Goal: Task Accomplishment & Management: Use online tool/utility

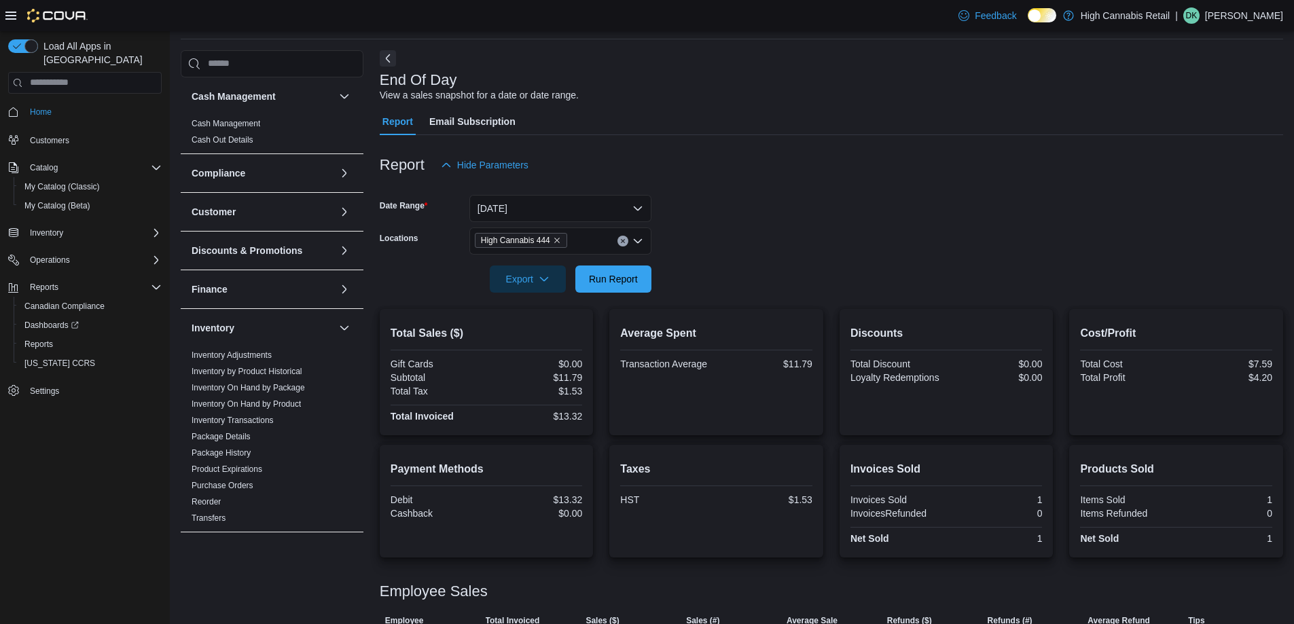
scroll to position [94, 0]
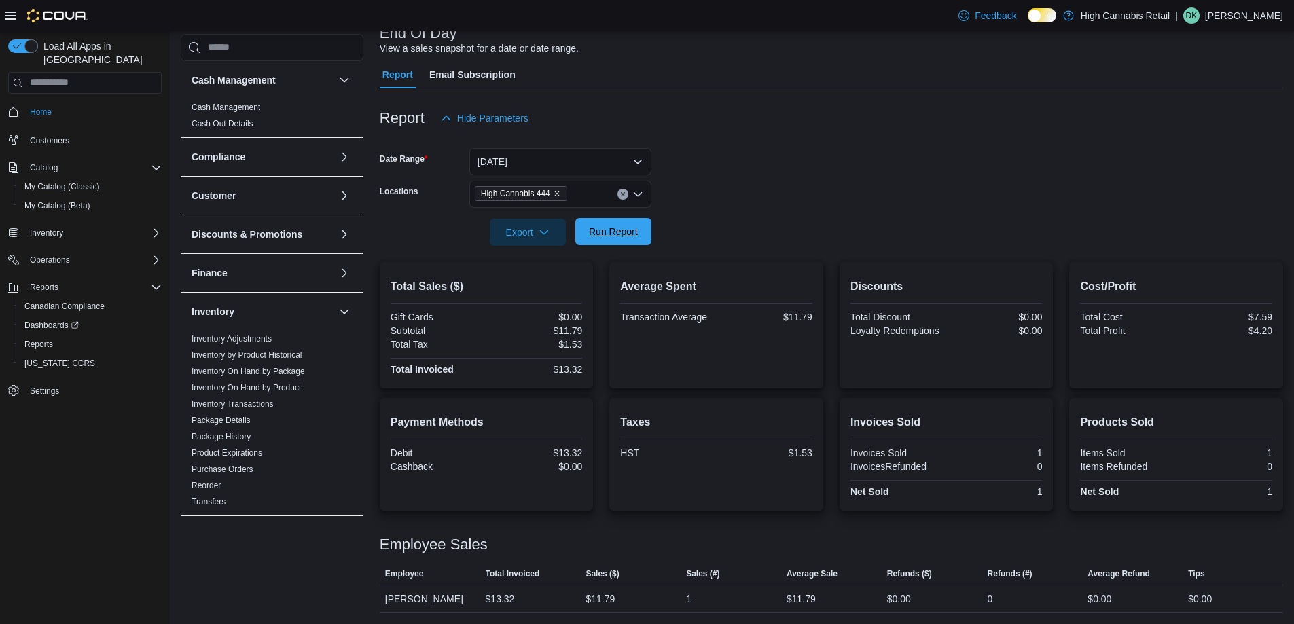
click at [616, 229] on span "Run Report" at bounding box center [613, 232] width 49 height 14
click at [611, 231] on span "Run Report" at bounding box center [613, 232] width 49 height 14
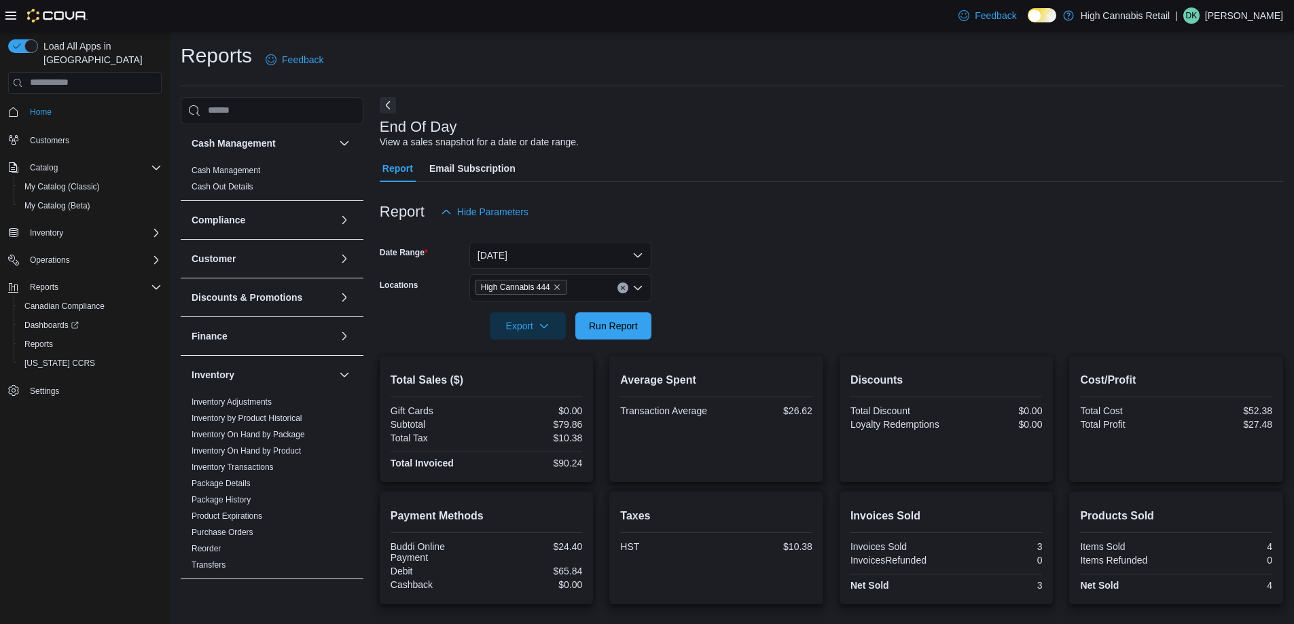
click at [626, 287] on button "Clear input" at bounding box center [622, 288] width 11 height 11
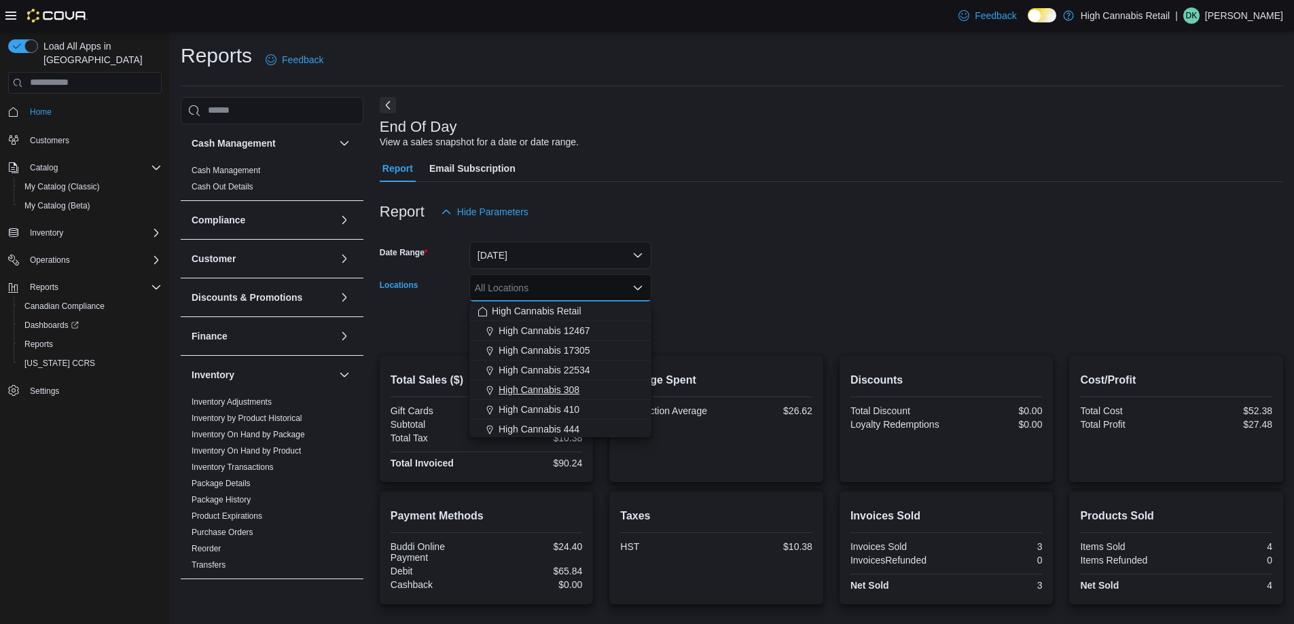
click at [604, 384] on div "High Cannabis 308" at bounding box center [560, 390] width 166 height 14
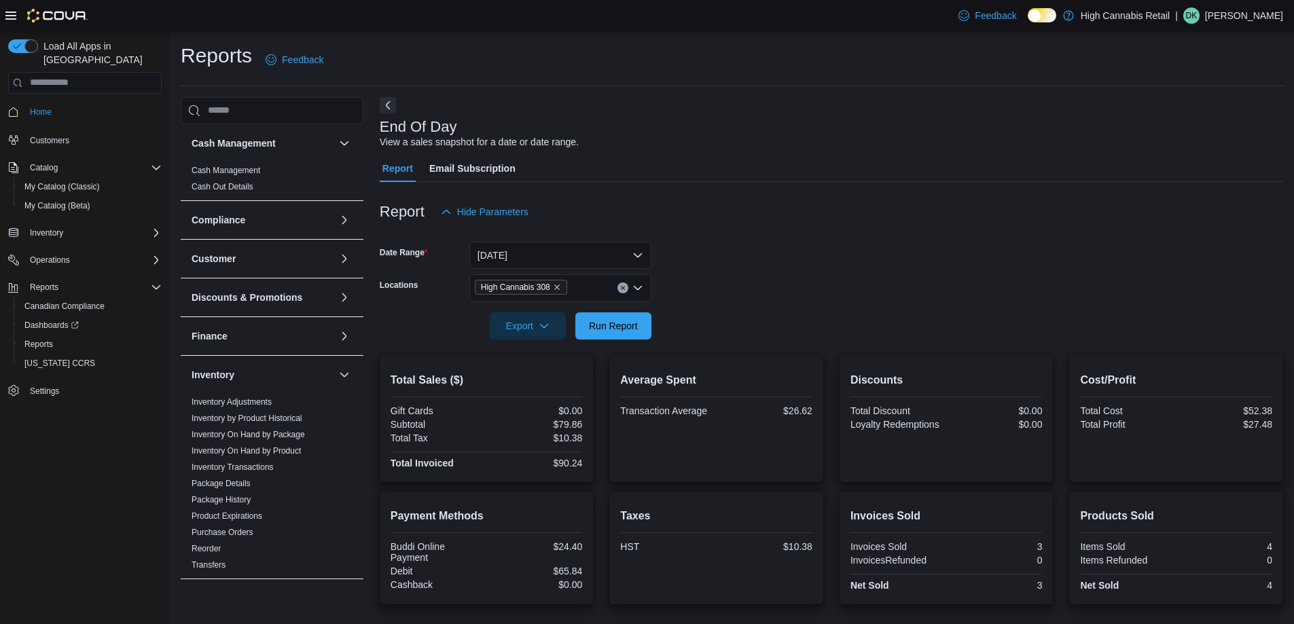
click at [653, 346] on div at bounding box center [831, 348] width 903 height 16
click at [632, 327] on span "Run Report" at bounding box center [613, 326] width 49 height 14
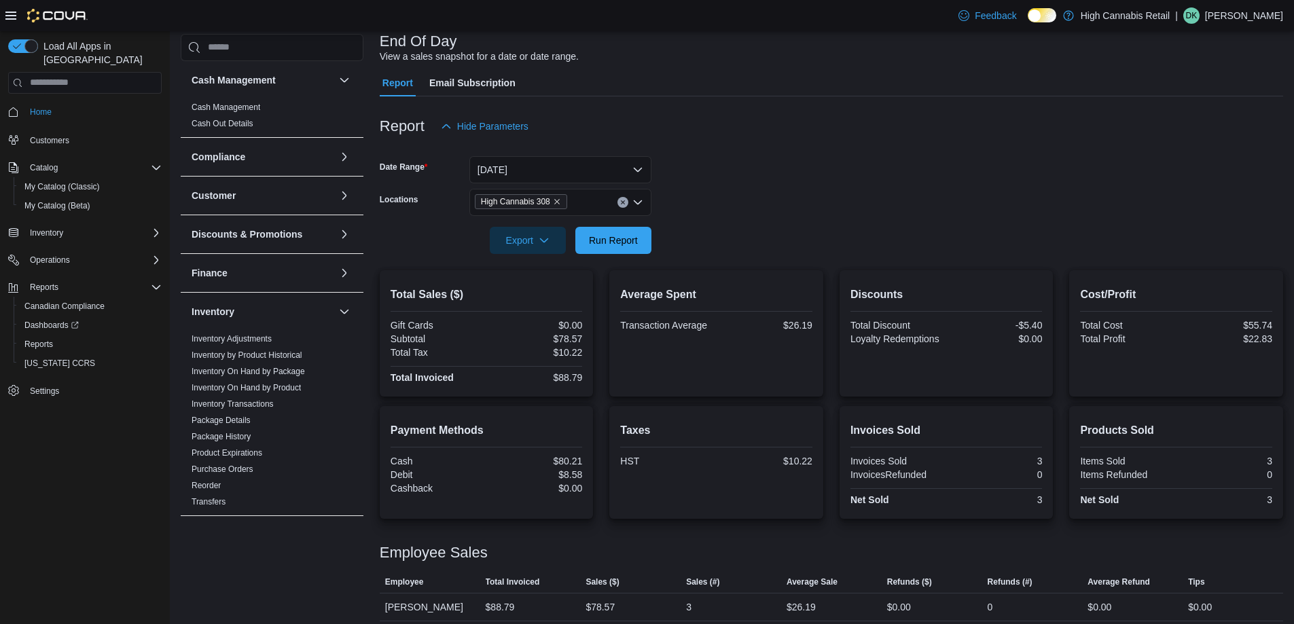
scroll to position [94, 0]
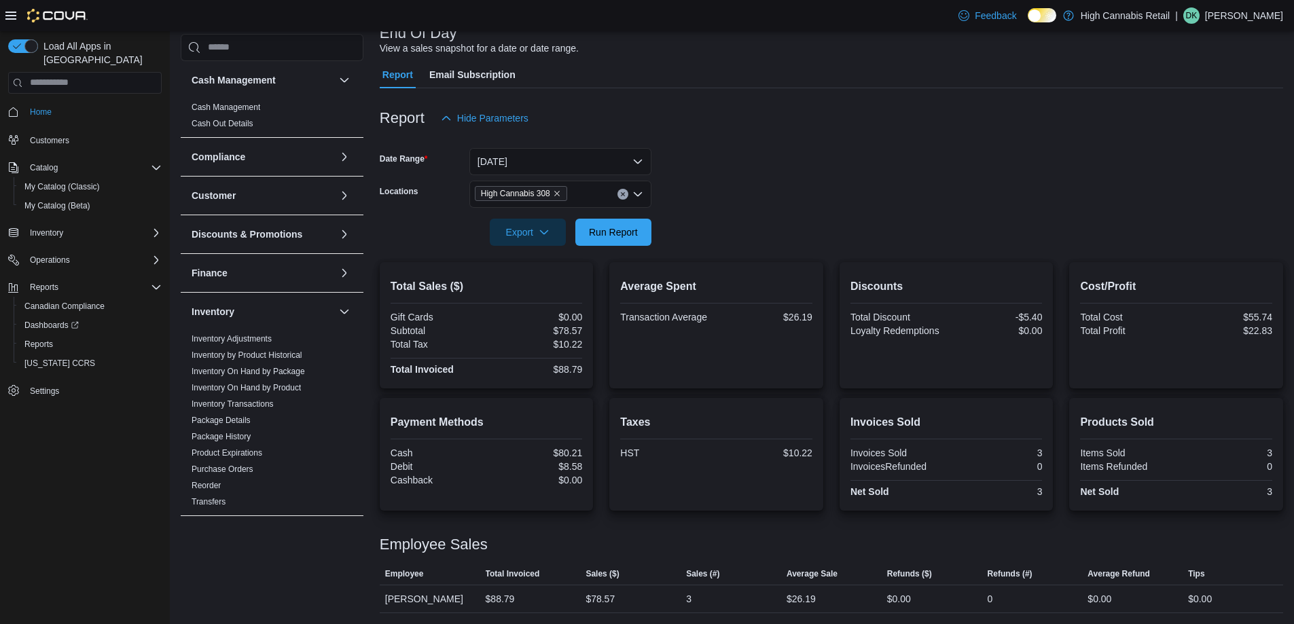
click at [623, 196] on icon "Clear input" at bounding box center [622, 193] width 3 height 3
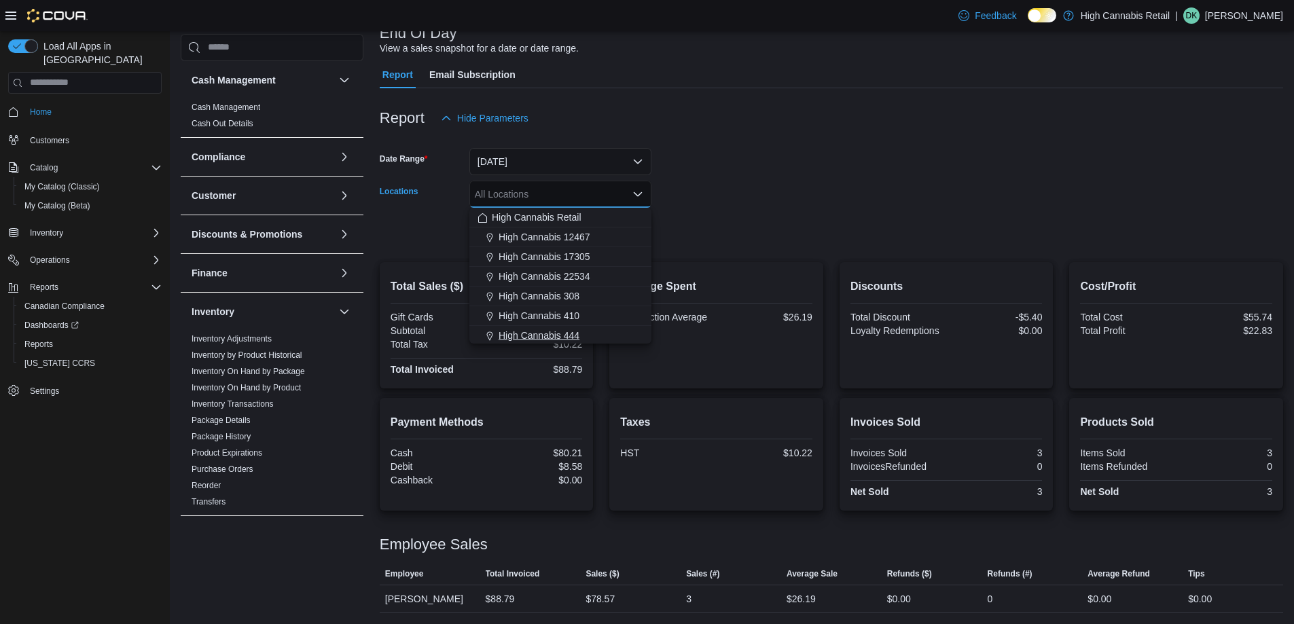
click at [594, 331] on div "High Cannabis 444" at bounding box center [560, 336] width 166 height 14
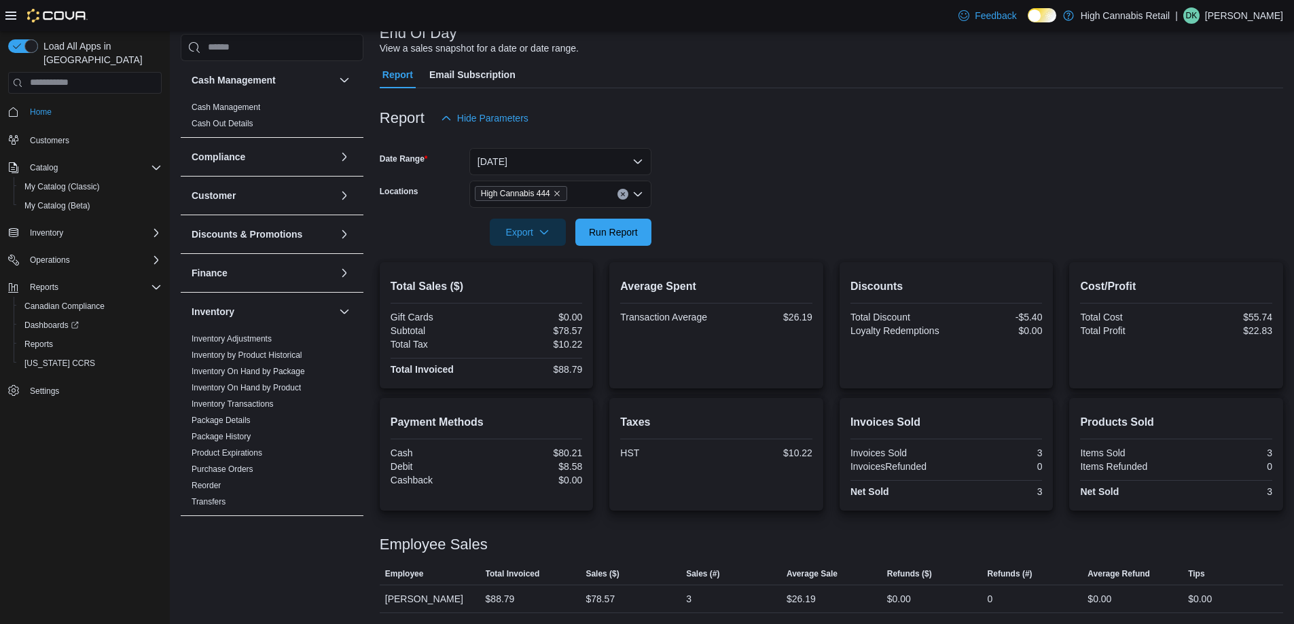
click at [695, 232] on form "Date Range [DATE] Locations High Cannabis 444 Export Run Report" at bounding box center [831, 189] width 903 height 114
click at [628, 230] on span "Run Report" at bounding box center [613, 232] width 49 height 14
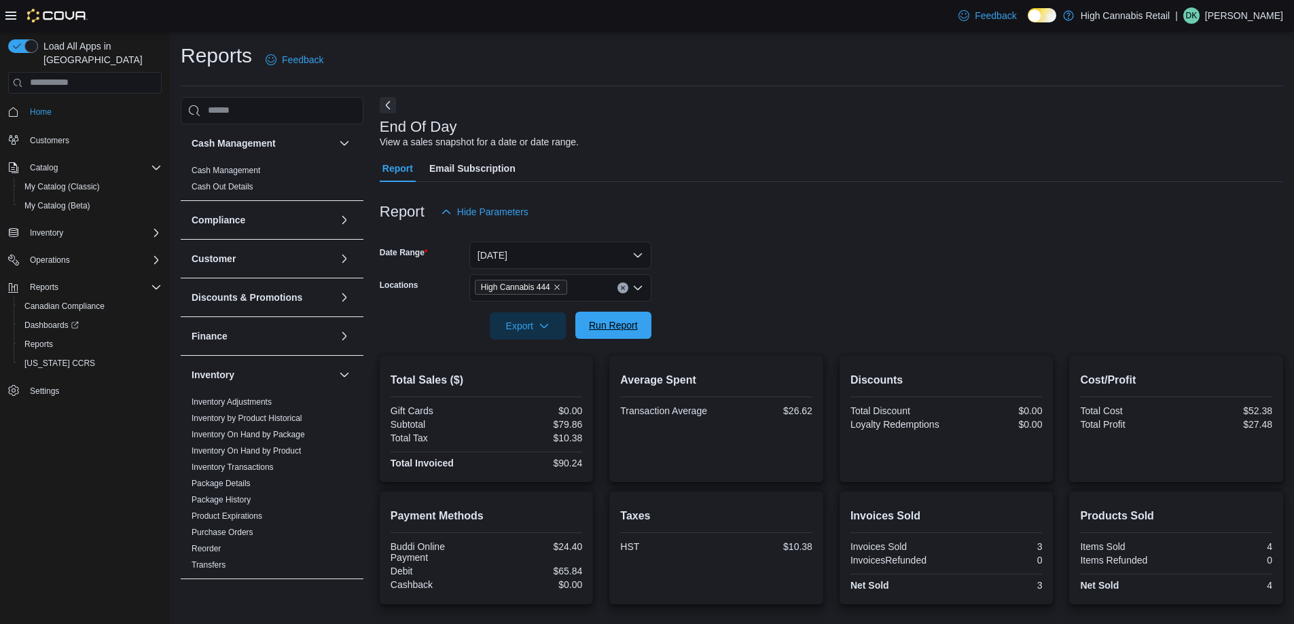
click at [617, 332] on span "Run Report" at bounding box center [613, 325] width 60 height 27
click at [545, 255] on button "[DATE]" at bounding box center [560, 255] width 182 height 27
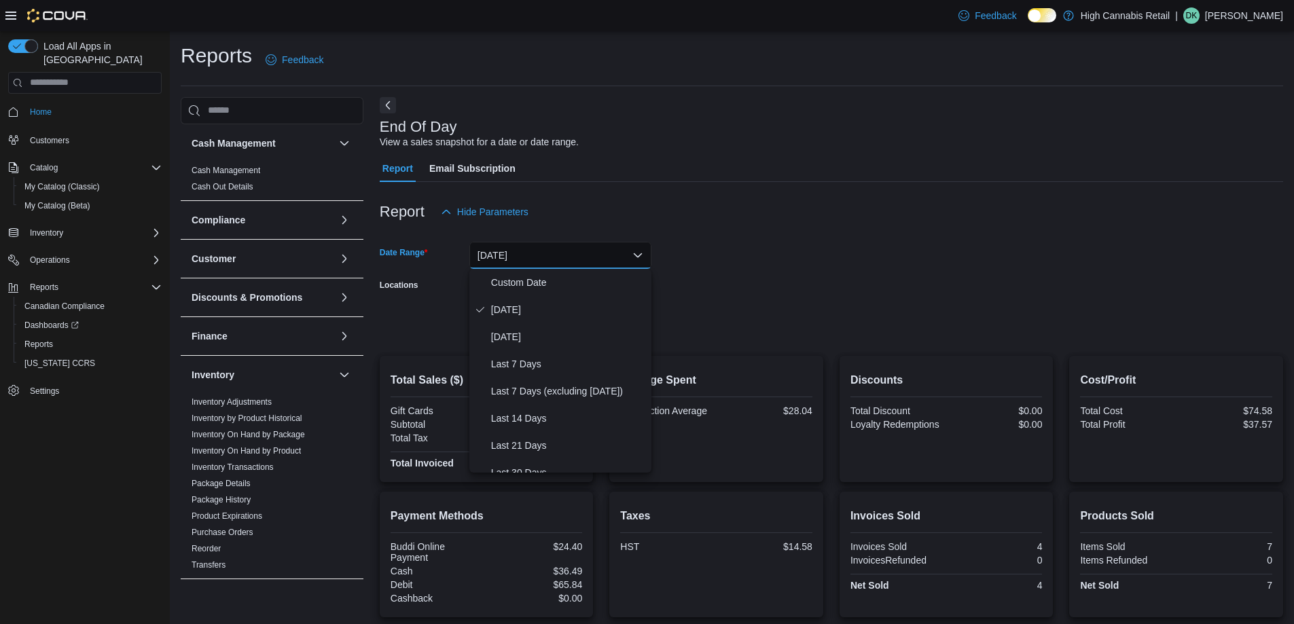
click at [737, 315] on form "Date Range [DATE] Locations High Cannabis 444 Export Run Report" at bounding box center [831, 282] width 903 height 114
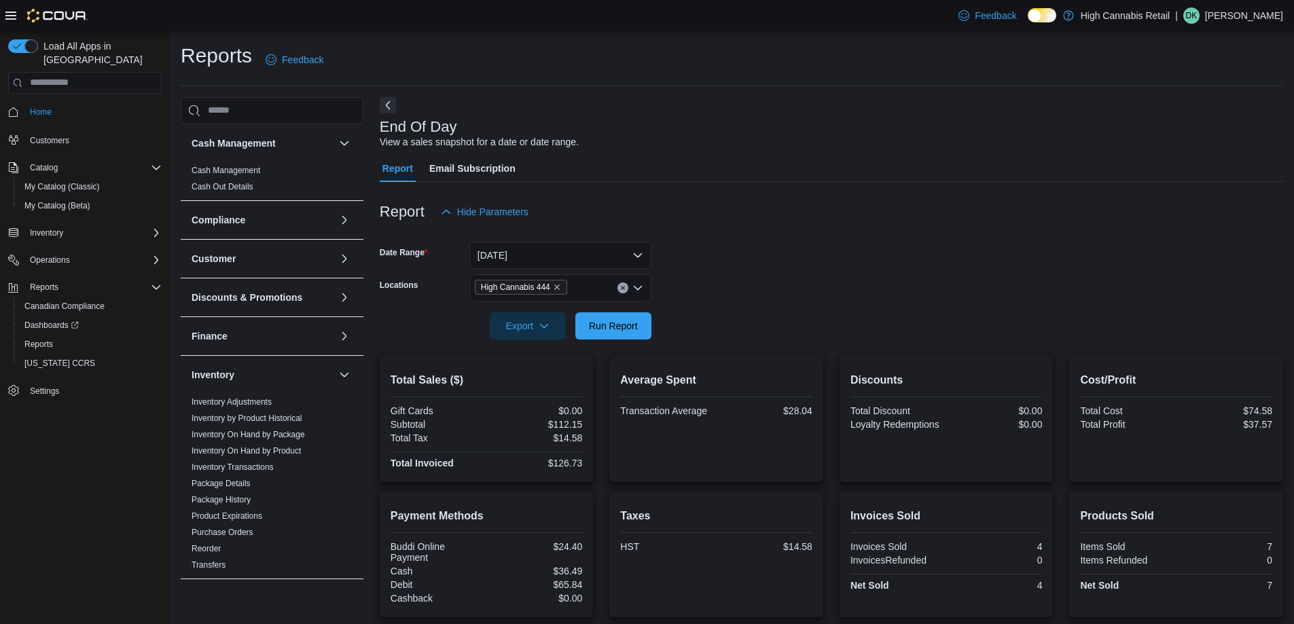
click at [622, 288] on icon "Clear input" at bounding box center [622, 287] width 3 height 3
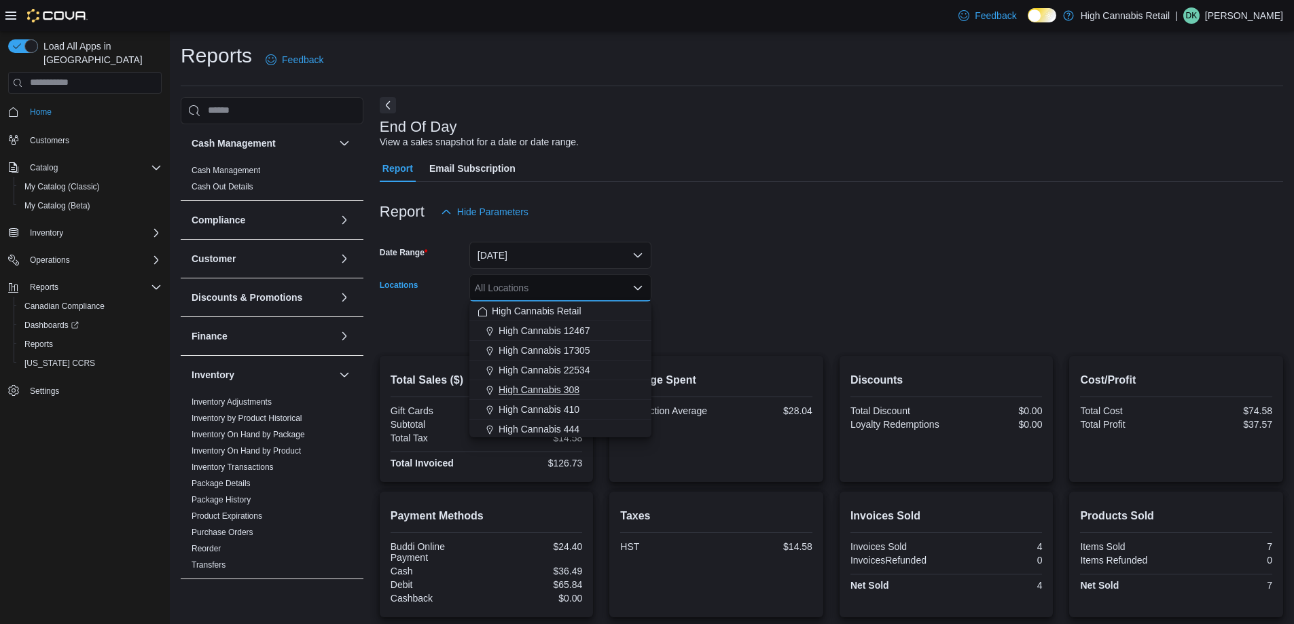
click at [598, 389] on div "High Cannabis 308" at bounding box center [560, 390] width 166 height 14
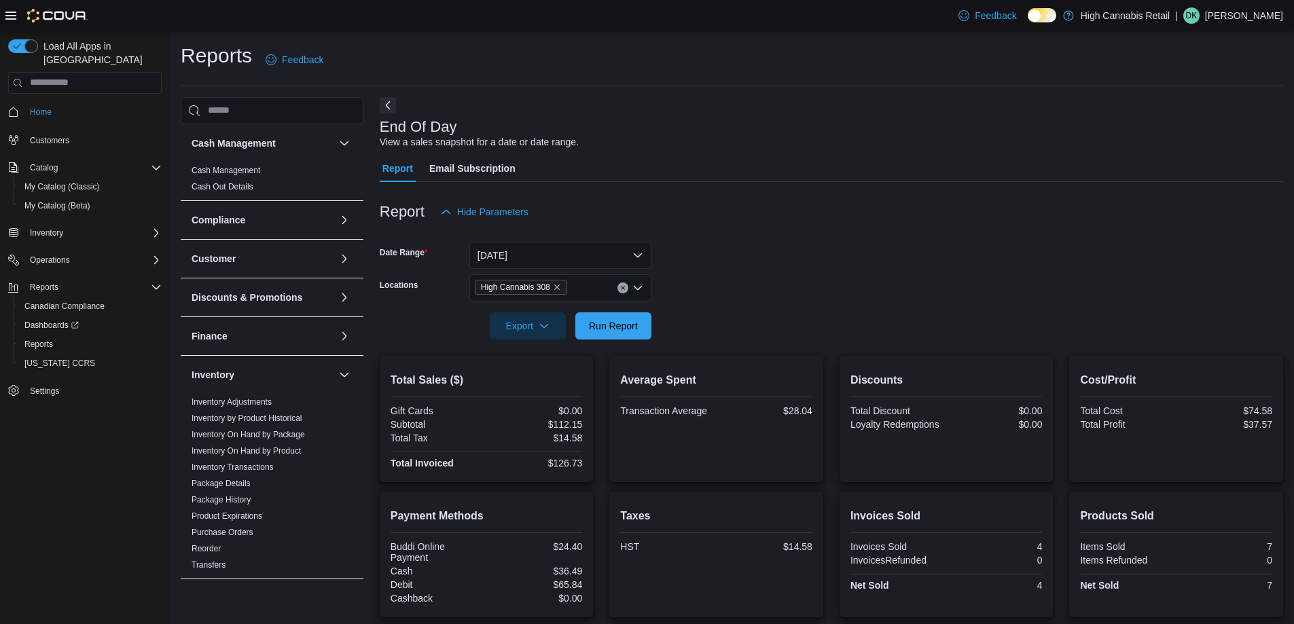
click at [710, 329] on form "Date Range [DATE] Locations High Cannabis 308 Export Run Report" at bounding box center [831, 282] width 903 height 114
click at [645, 328] on button "Run Report" at bounding box center [613, 325] width 76 height 27
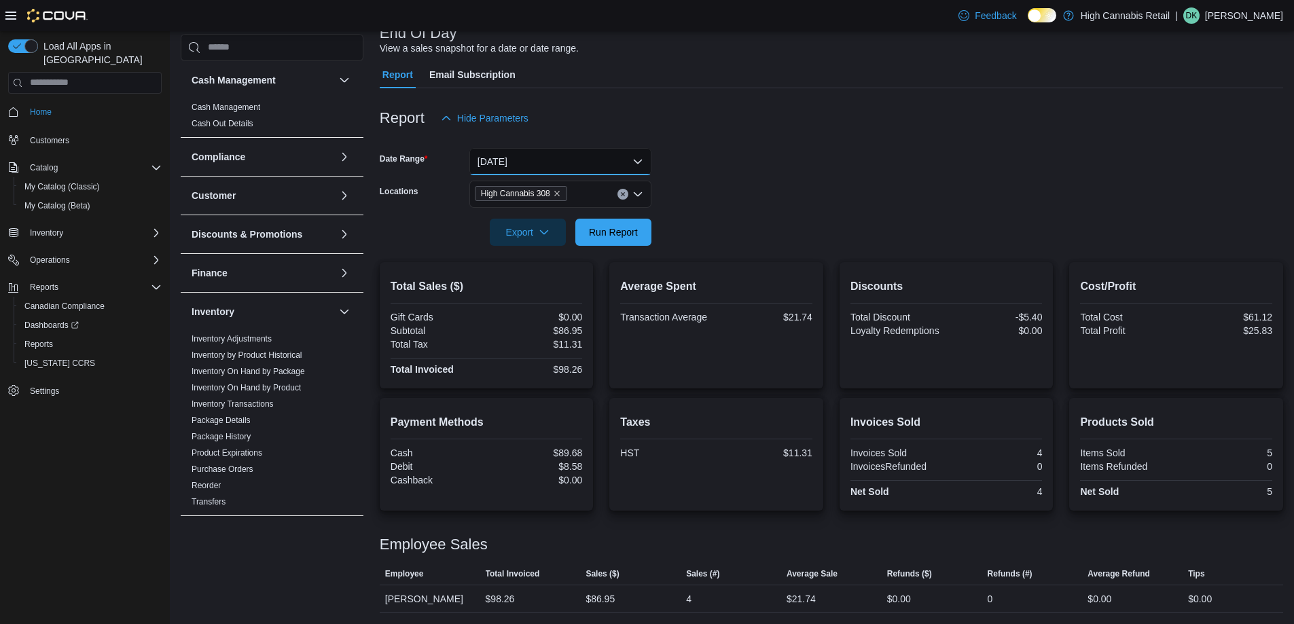
click at [585, 171] on button "[DATE]" at bounding box center [560, 161] width 182 height 27
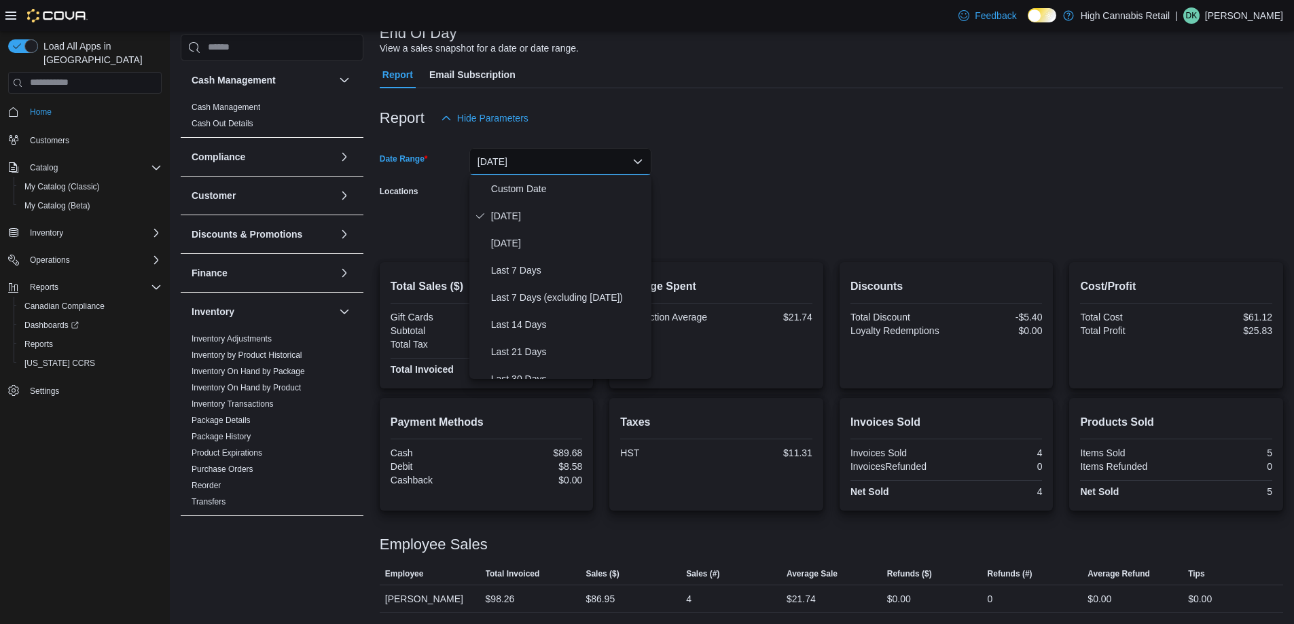
click at [666, 188] on form "Date Range [DATE] Locations High Cannabis 308 Export Run Report" at bounding box center [831, 189] width 903 height 114
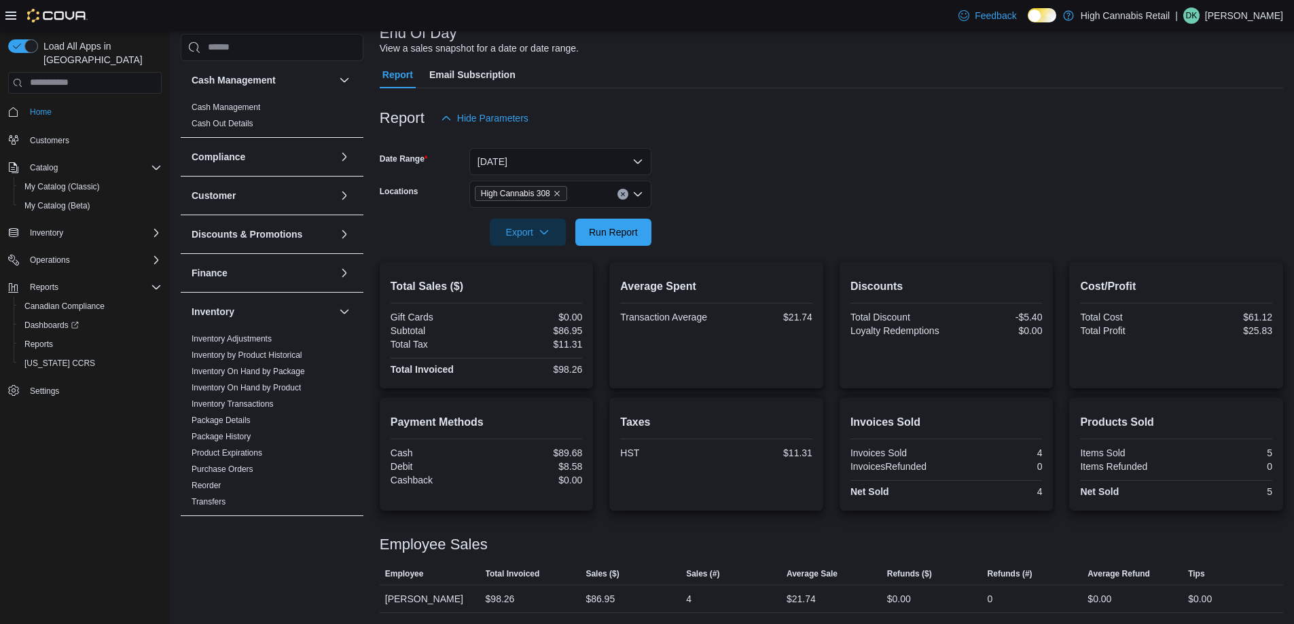
click at [624, 192] on icon "Clear input" at bounding box center [622, 194] width 5 height 5
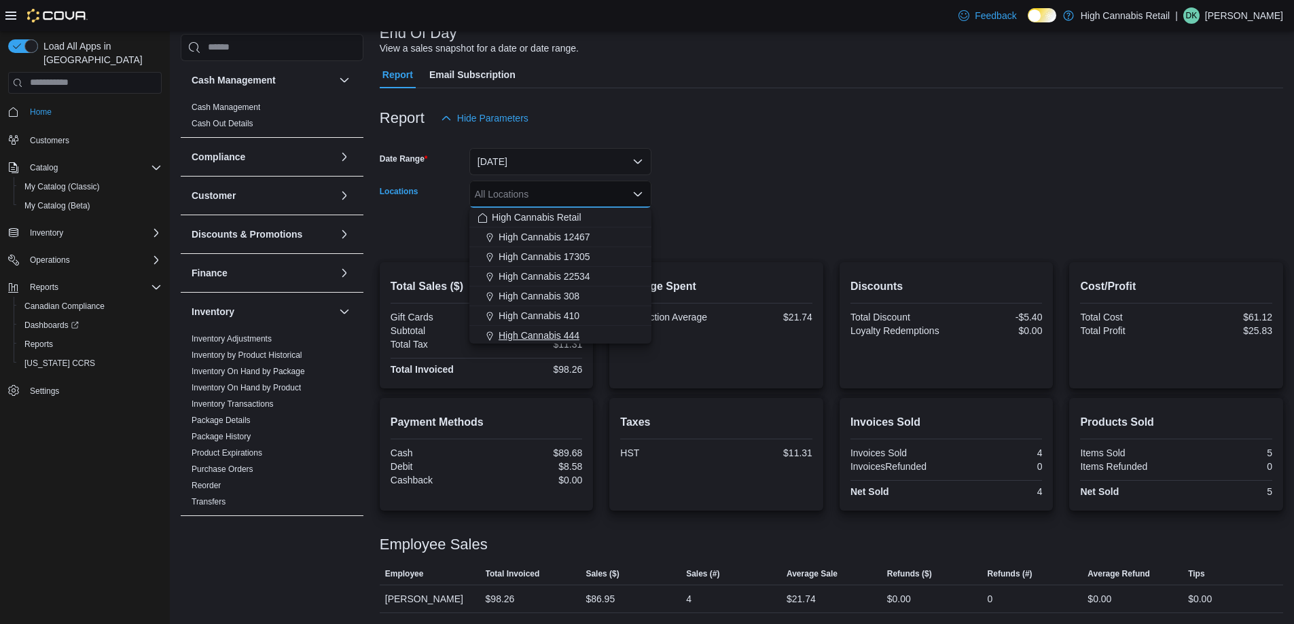
click at [602, 338] on div "High Cannabis 444" at bounding box center [560, 336] width 166 height 14
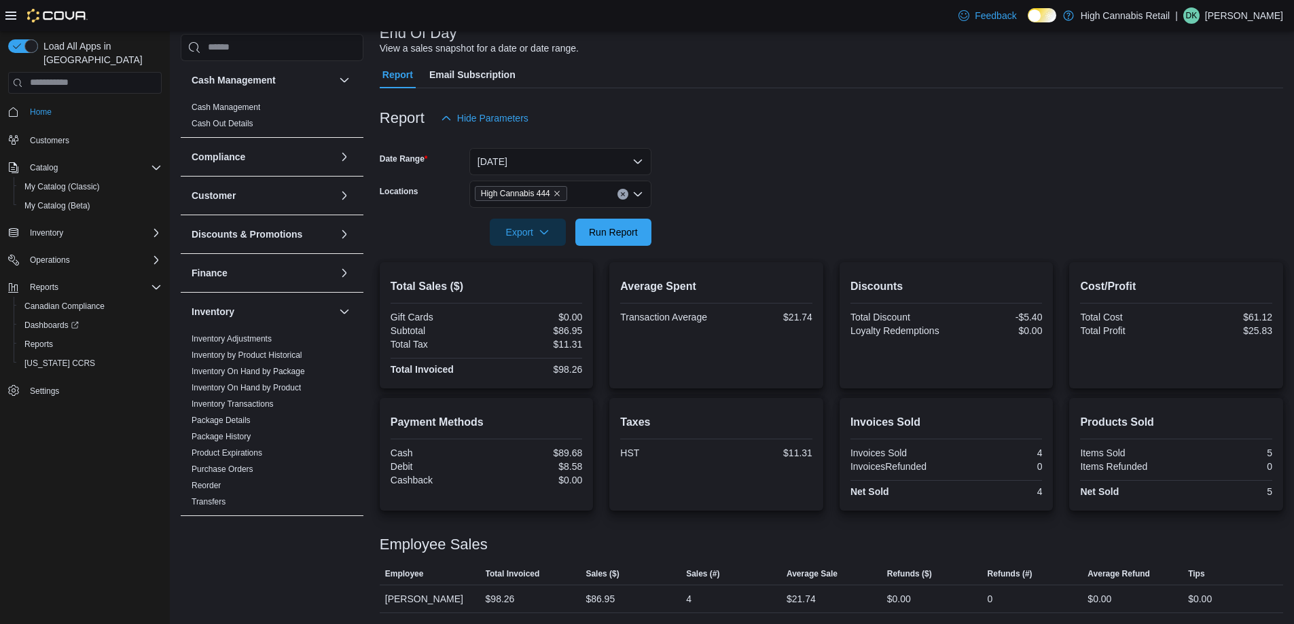
click at [690, 233] on form "Date Range [DATE] Locations High Cannabis 444 Export Run Report" at bounding box center [831, 189] width 903 height 114
click at [609, 220] on span "Run Report" at bounding box center [613, 231] width 60 height 27
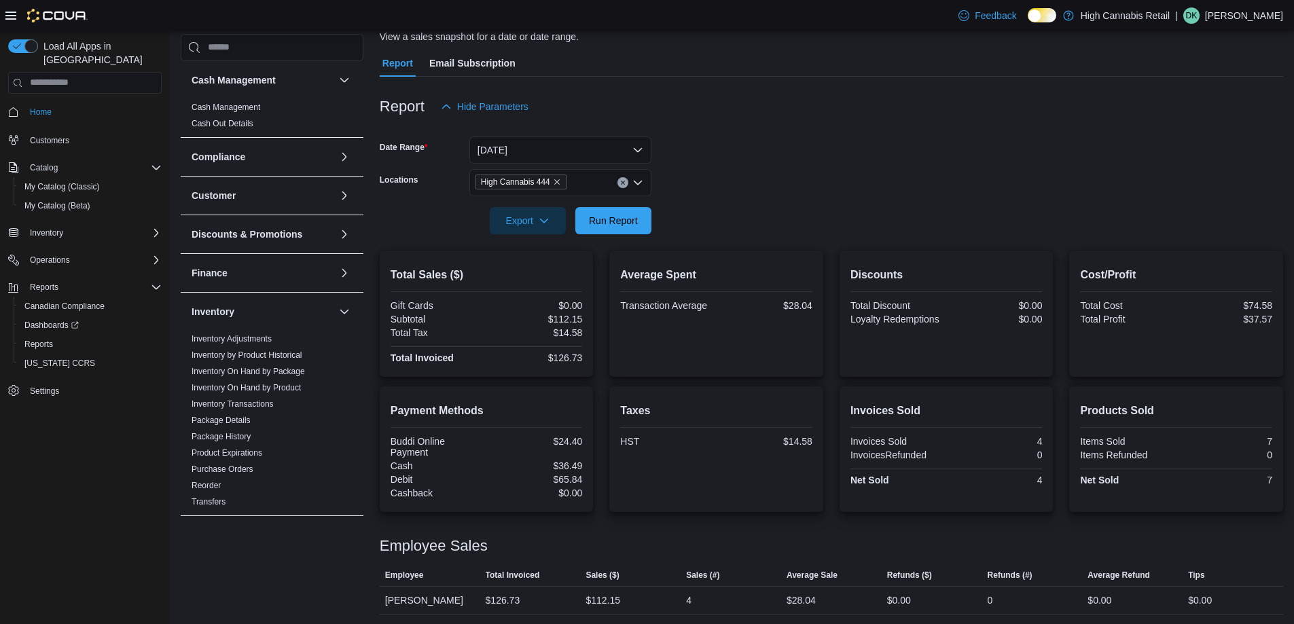
scroll to position [107, 0]
click at [598, 214] on span "Run Report" at bounding box center [613, 219] width 49 height 14
click at [601, 221] on span "Run Report" at bounding box center [613, 219] width 49 height 14
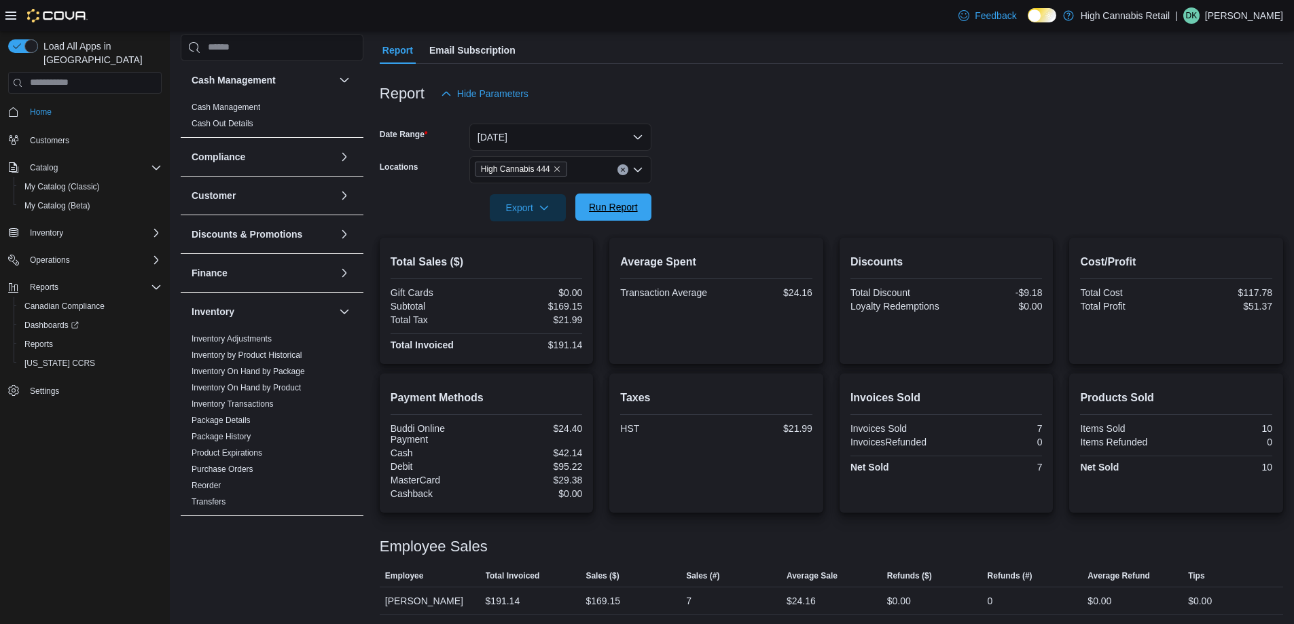
scroll to position [120, 0]
click at [617, 198] on span "Run Report" at bounding box center [613, 205] width 60 height 27
click at [613, 206] on span "Run Report" at bounding box center [613, 205] width 49 height 14
click at [636, 197] on span "Run Report" at bounding box center [613, 205] width 60 height 27
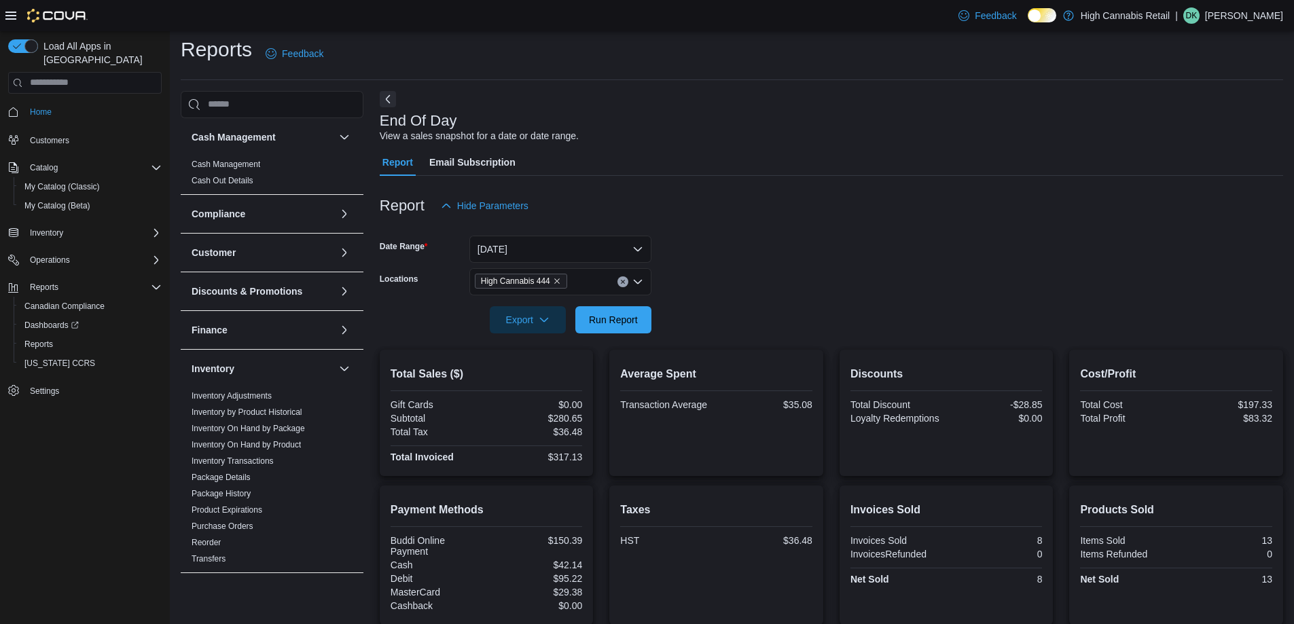
scroll to position [0, 0]
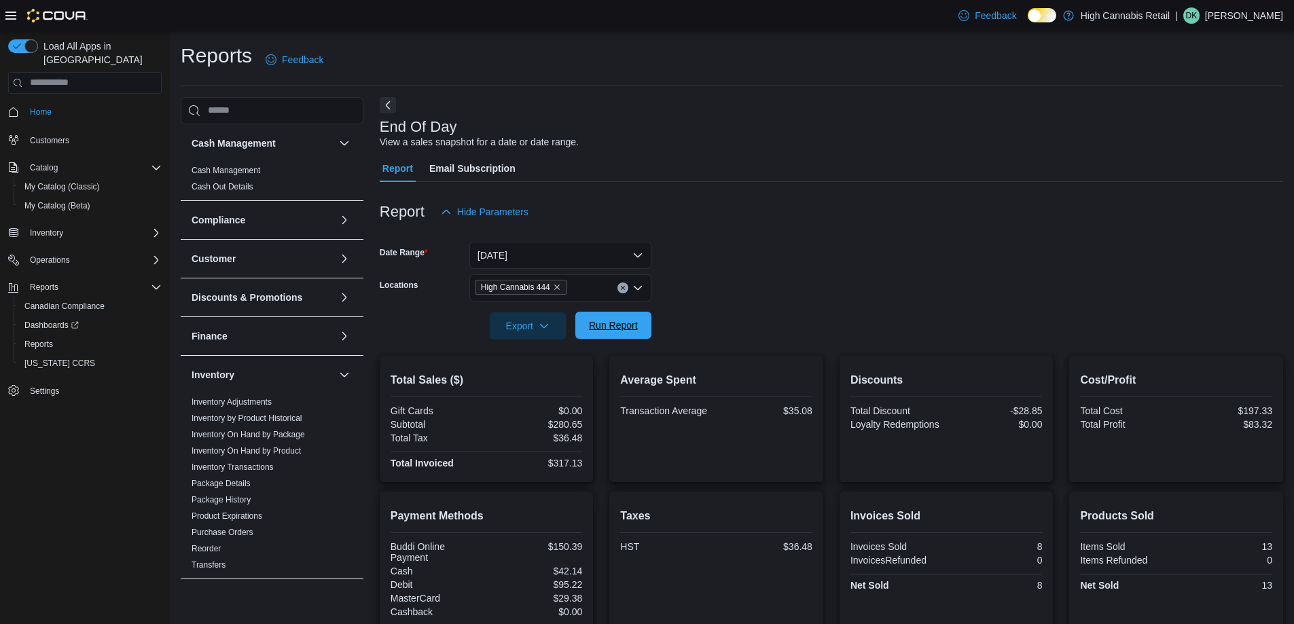
click at [611, 338] on span "Run Report" at bounding box center [613, 325] width 60 height 27
click at [623, 293] on button "Clear input" at bounding box center [622, 288] width 11 height 11
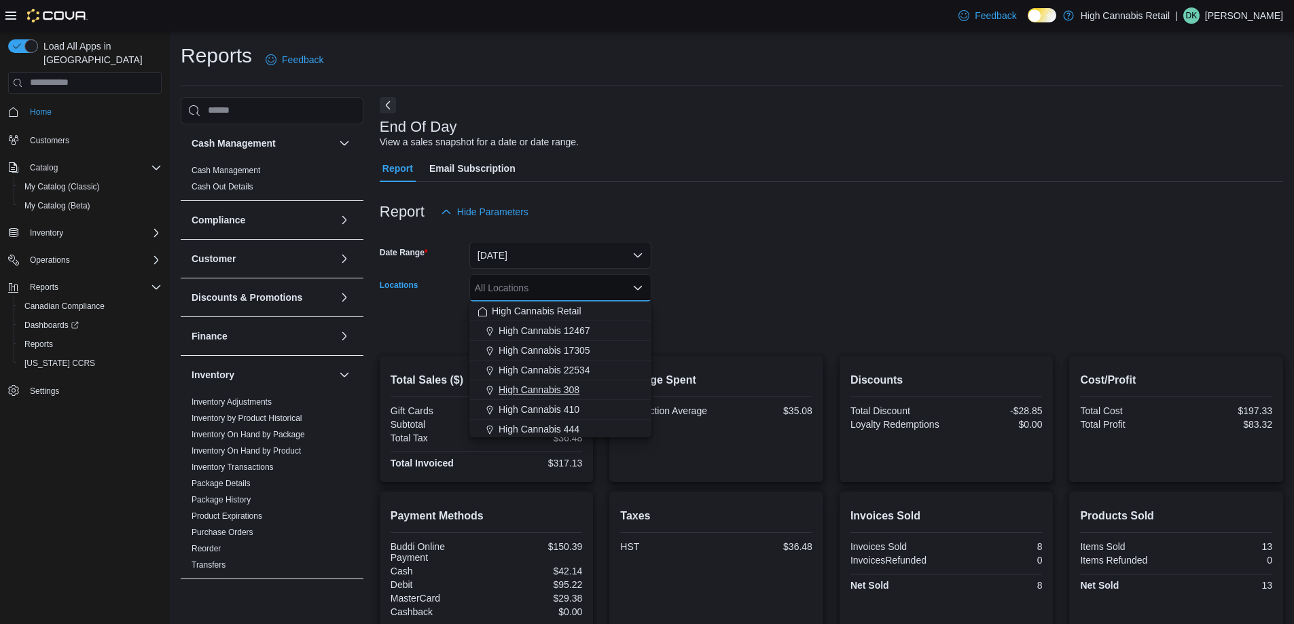
click at [592, 388] on div "High Cannabis 308" at bounding box center [560, 390] width 166 height 14
click at [695, 312] on form "Date Range [DATE] Locations High Cannabis 308 Combo box. Selected. High Cannabi…" at bounding box center [831, 282] width 903 height 114
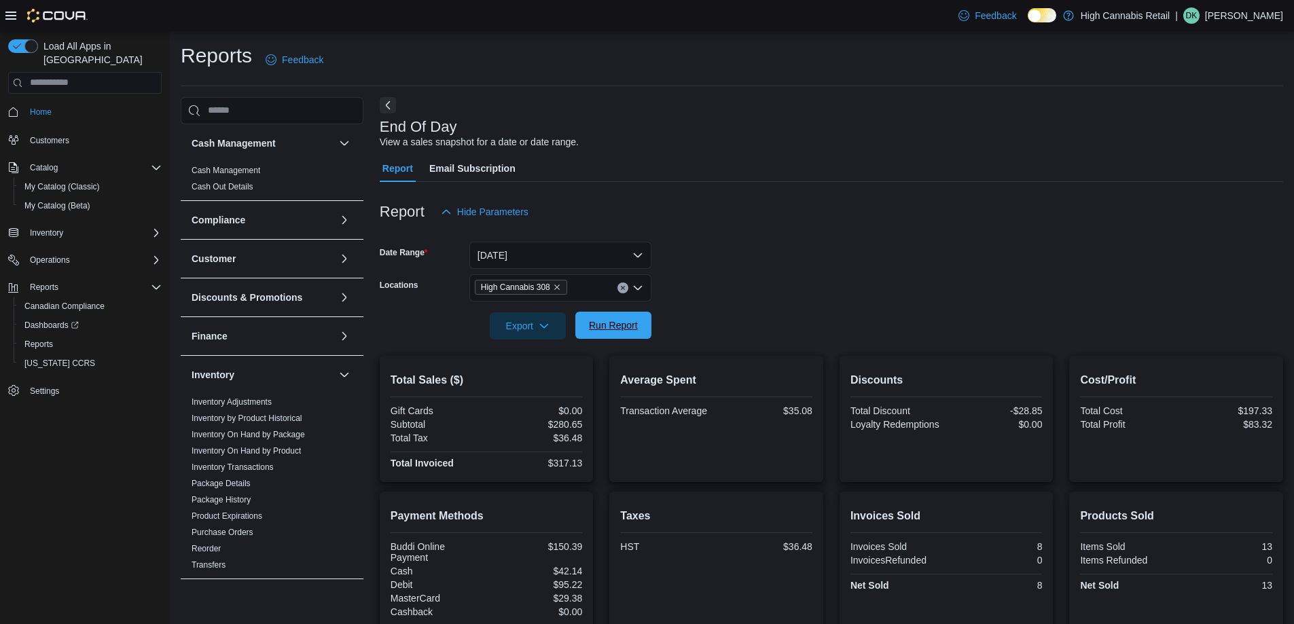
click at [621, 312] on span "Run Report" at bounding box center [613, 325] width 60 height 27
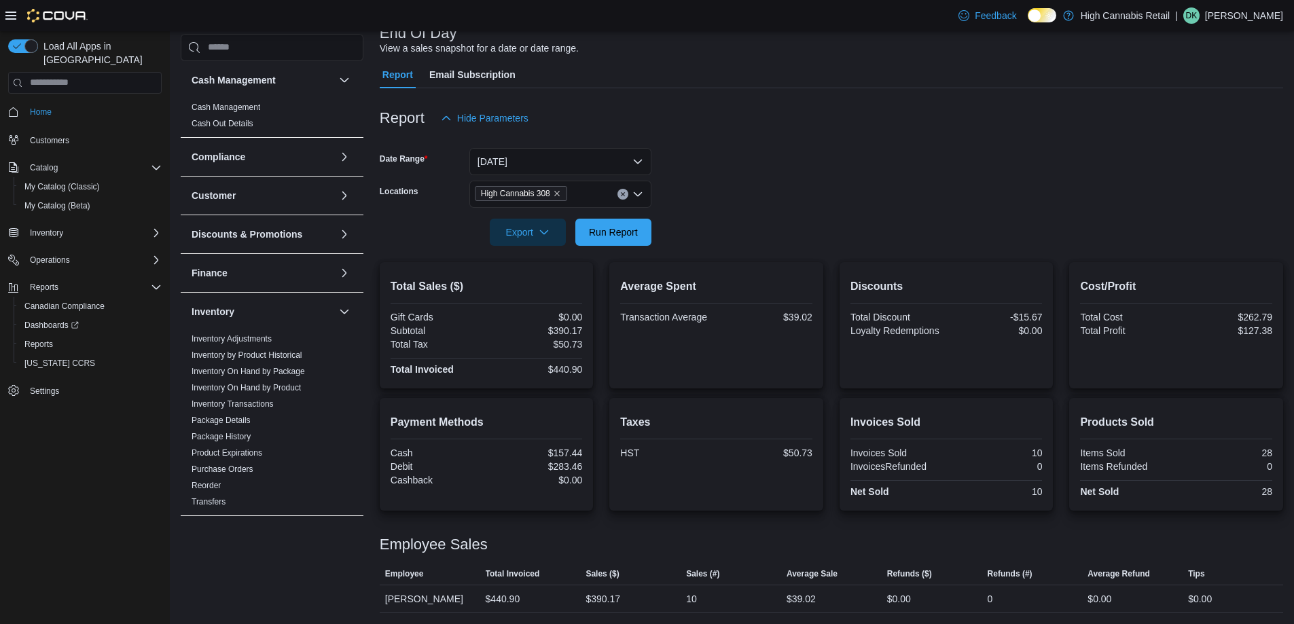
click at [626, 191] on button "Clear input" at bounding box center [622, 194] width 11 height 11
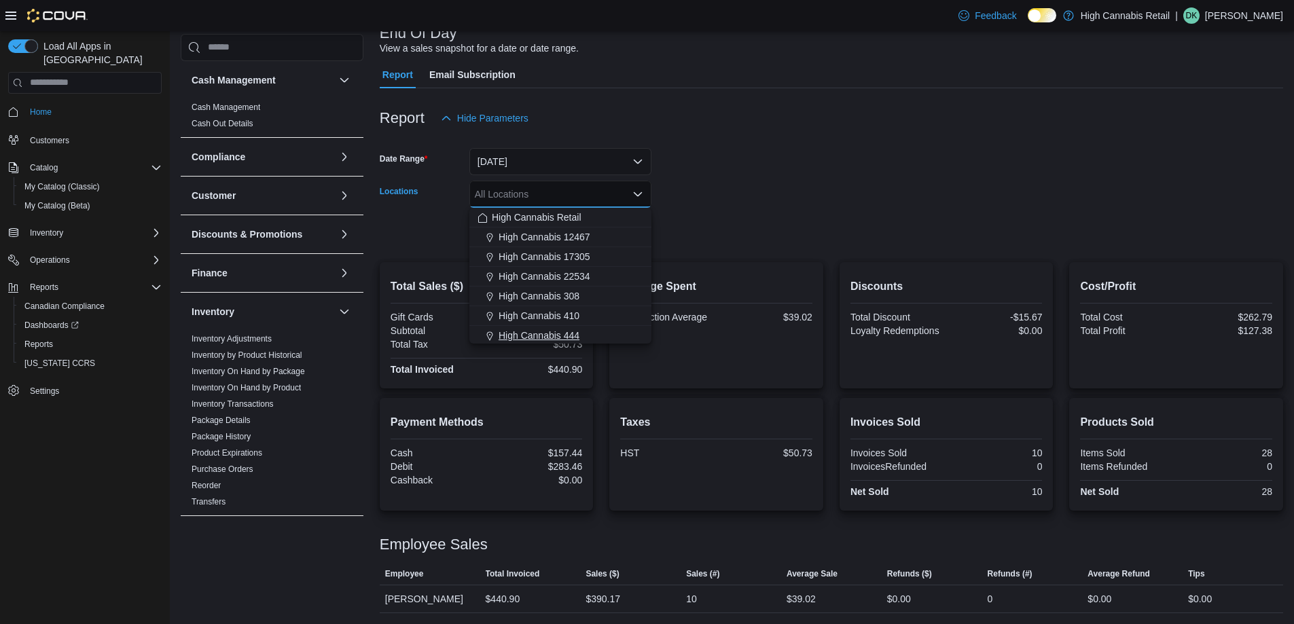
click at [606, 335] on div "High Cannabis 444" at bounding box center [560, 336] width 166 height 14
click at [666, 252] on div at bounding box center [831, 254] width 903 height 16
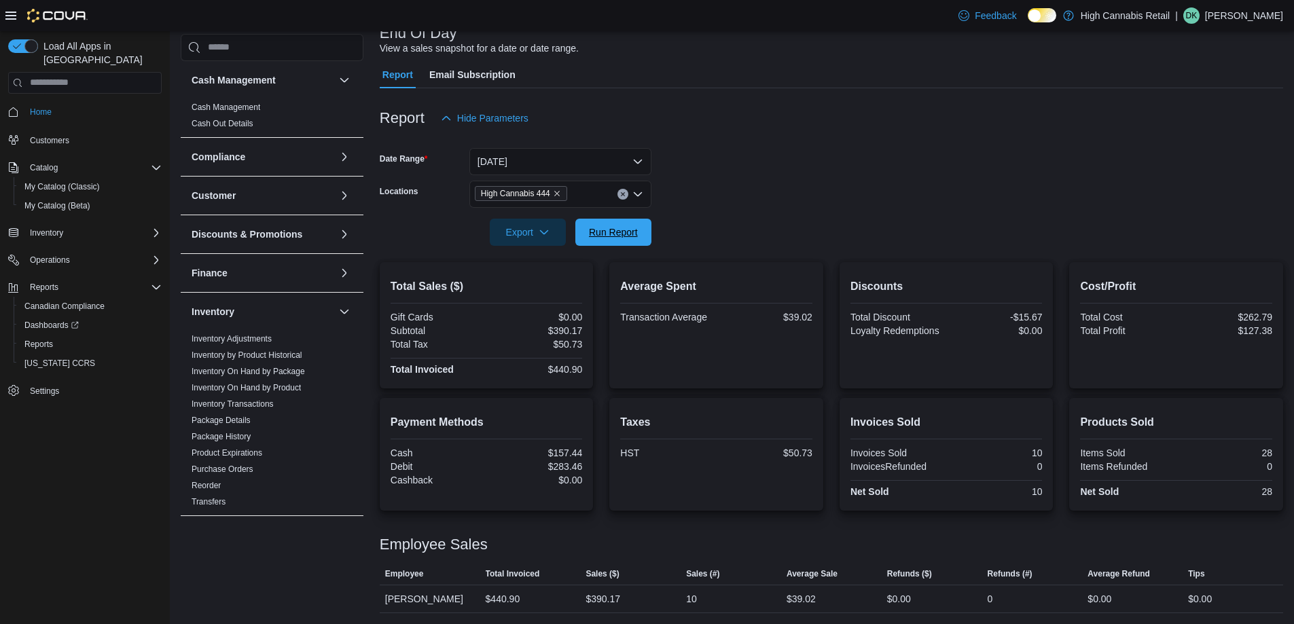
click at [609, 232] on span "Run Report" at bounding box center [613, 232] width 49 height 14
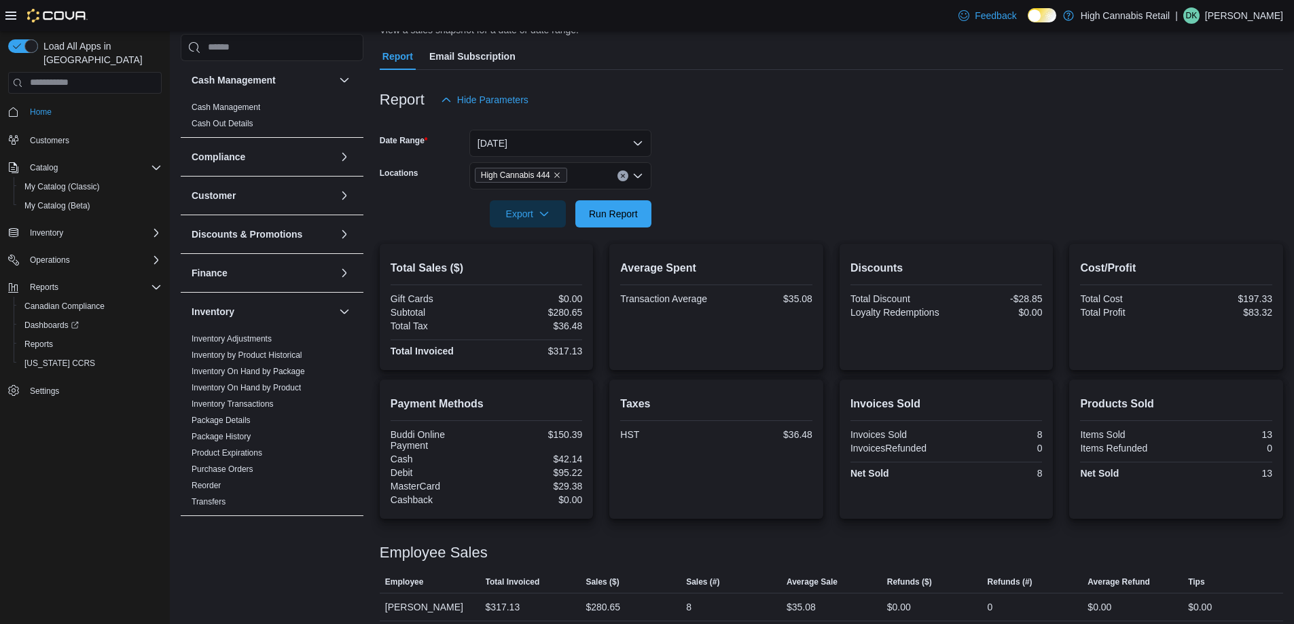
scroll to position [120, 0]
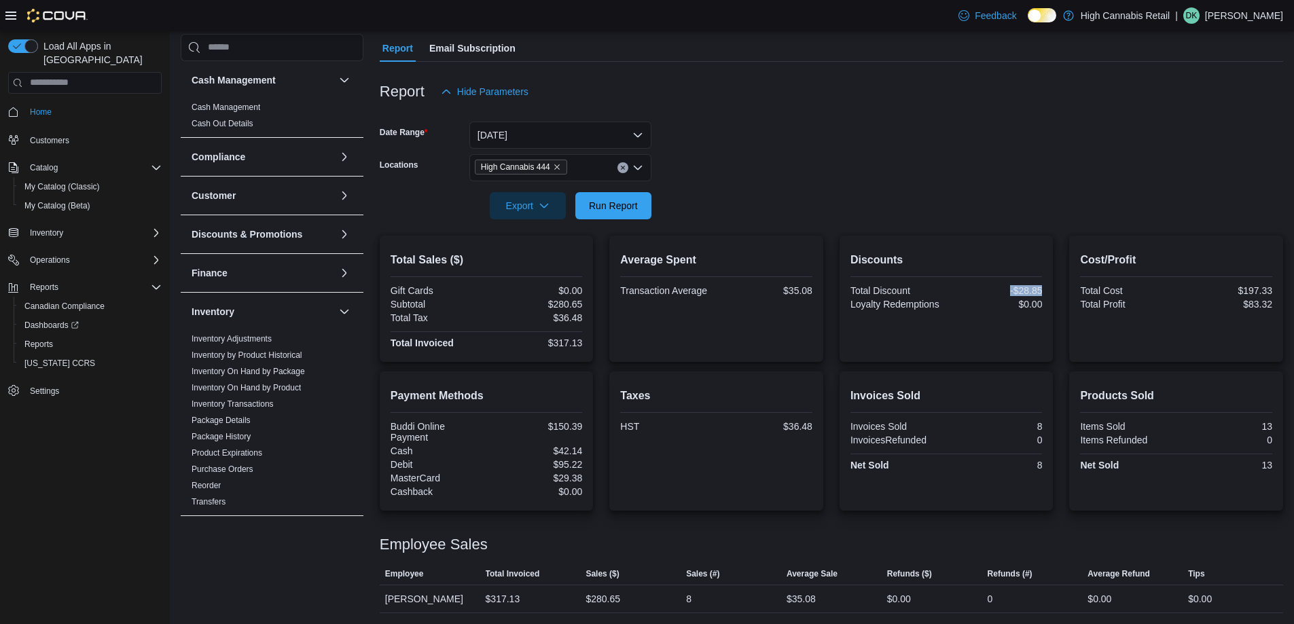
drag, startPoint x: 1038, startPoint y: 287, endPoint x: 916, endPoint y: 287, distance: 122.9
click at [916, 287] on div "Discounts Total Discount -$28.85 Loyalty Redemptions $0.00" at bounding box center [946, 299] width 214 height 126
click at [975, 137] on form "Date Range [DATE] Locations High Cannabis 444 Export Run Report" at bounding box center [831, 162] width 903 height 114
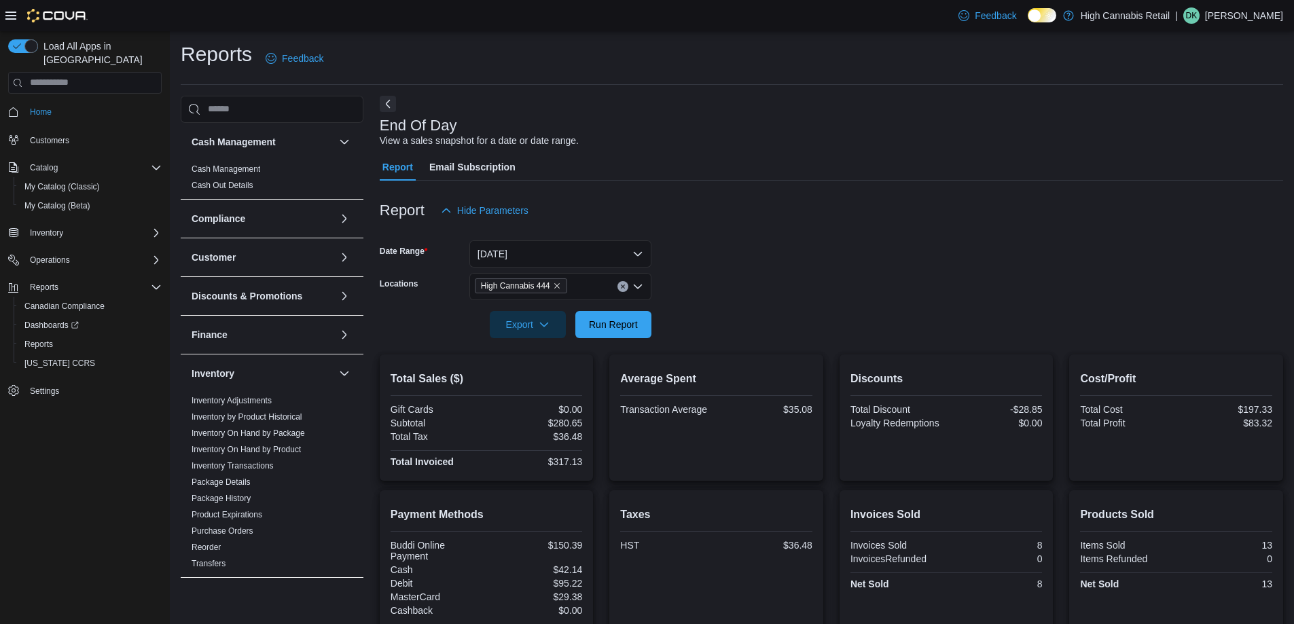
scroll to position [0, 0]
click at [632, 332] on span "Run Report" at bounding box center [613, 325] width 60 height 27
click at [615, 322] on span "Run Report" at bounding box center [613, 326] width 49 height 14
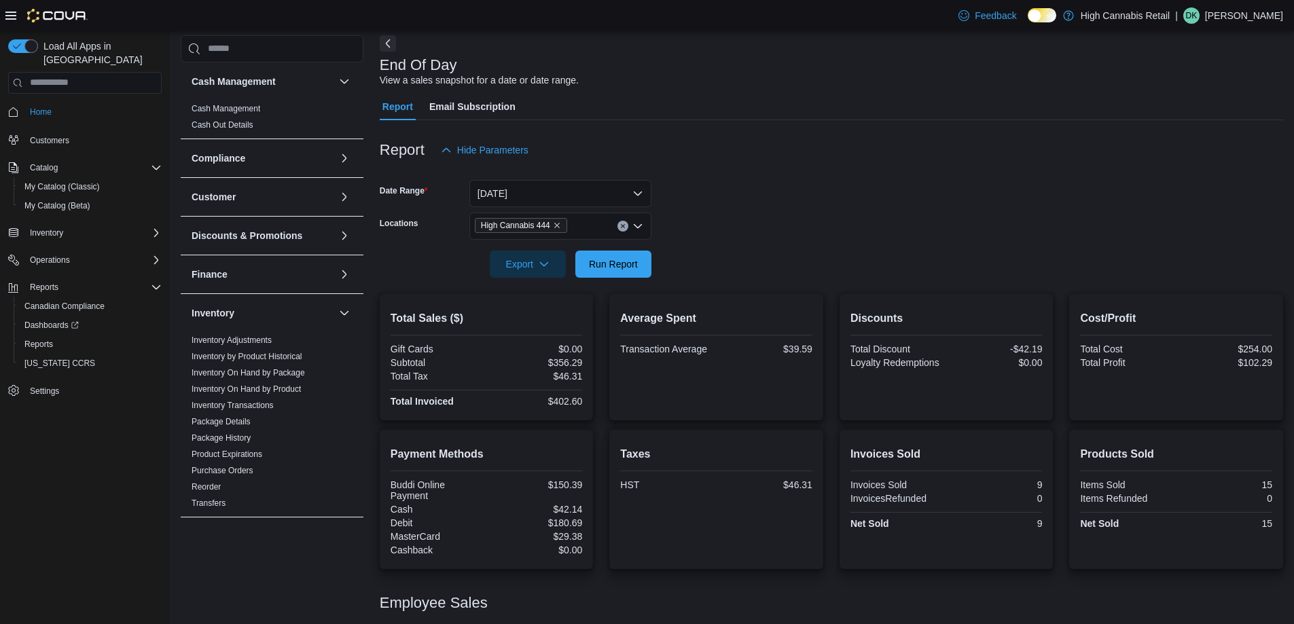
scroll to position [120, 0]
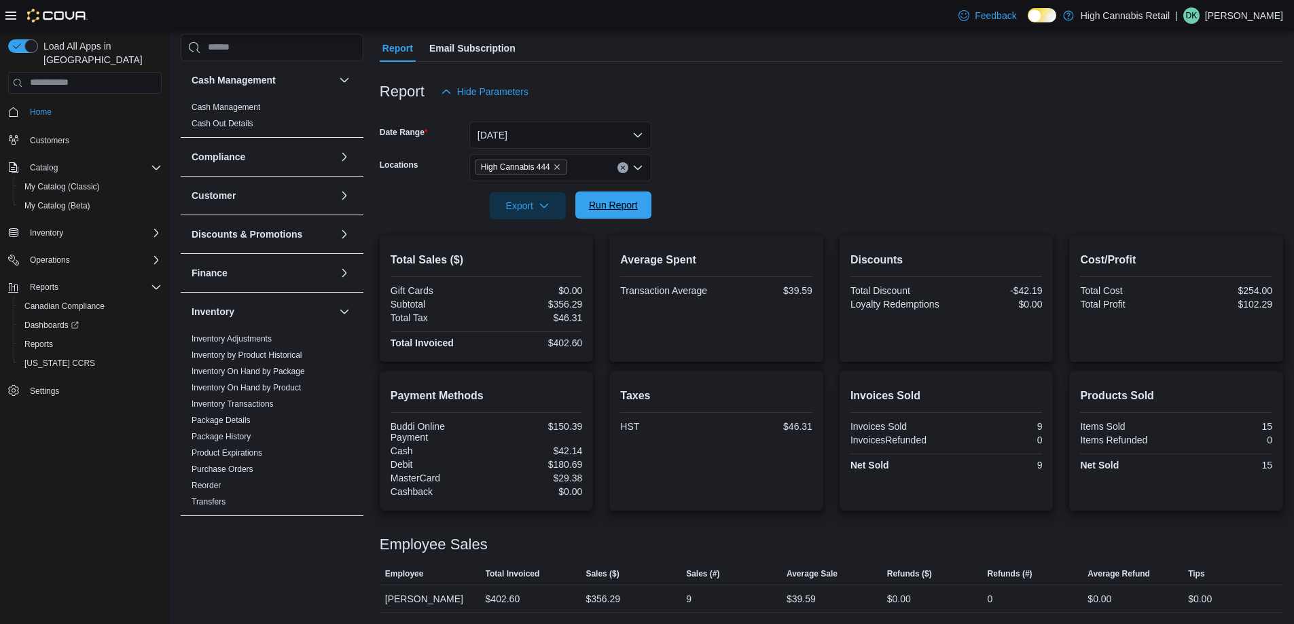
click at [634, 213] on span "Run Report" at bounding box center [613, 205] width 60 height 27
click at [615, 214] on span "Run Report" at bounding box center [613, 205] width 60 height 27
drag, startPoint x: 710, startPoint y: 591, endPoint x: 662, endPoint y: 591, distance: 48.9
click at [662, 591] on tr "Employee [PERSON_NAME] Total Invoiced $423.49 Sales ($) $374.78 Sales (#) 10 Av…" at bounding box center [831, 599] width 903 height 28
click at [675, 574] on span "Sales ($)" at bounding box center [630, 574] width 101 height 22
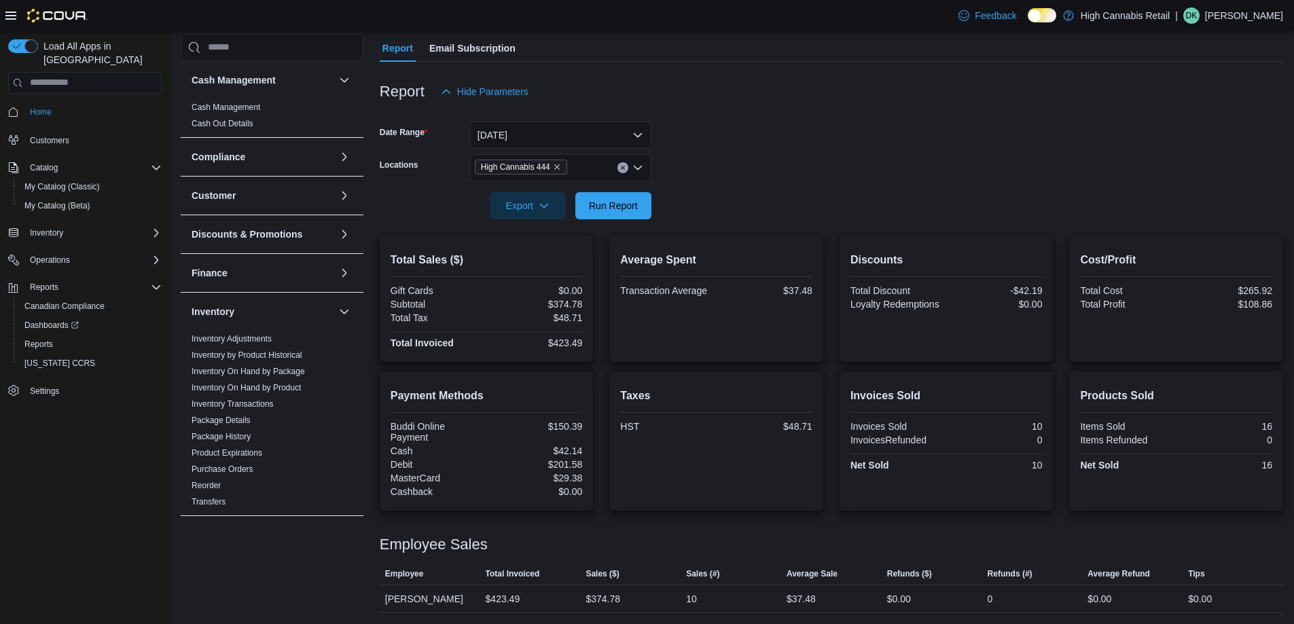
click at [626, 170] on button "Clear input" at bounding box center [622, 167] width 11 height 11
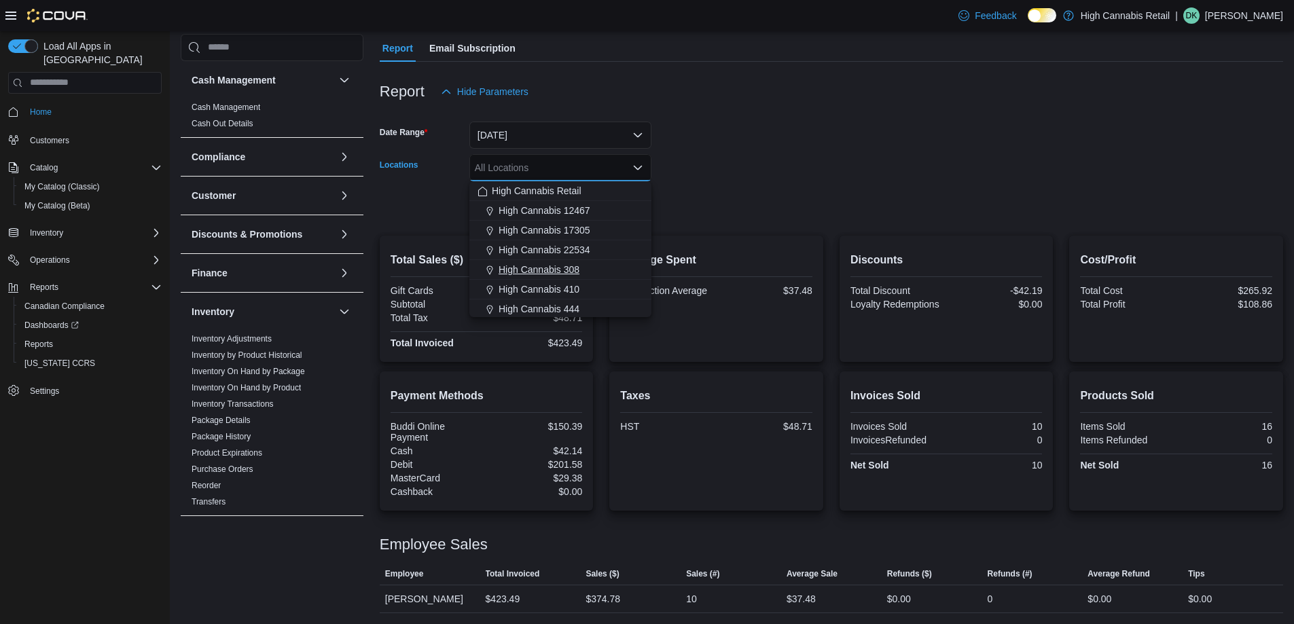
click at [608, 262] on button "High Cannabis 308" at bounding box center [560, 270] width 182 height 20
click at [745, 220] on div at bounding box center [831, 227] width 903 height 16
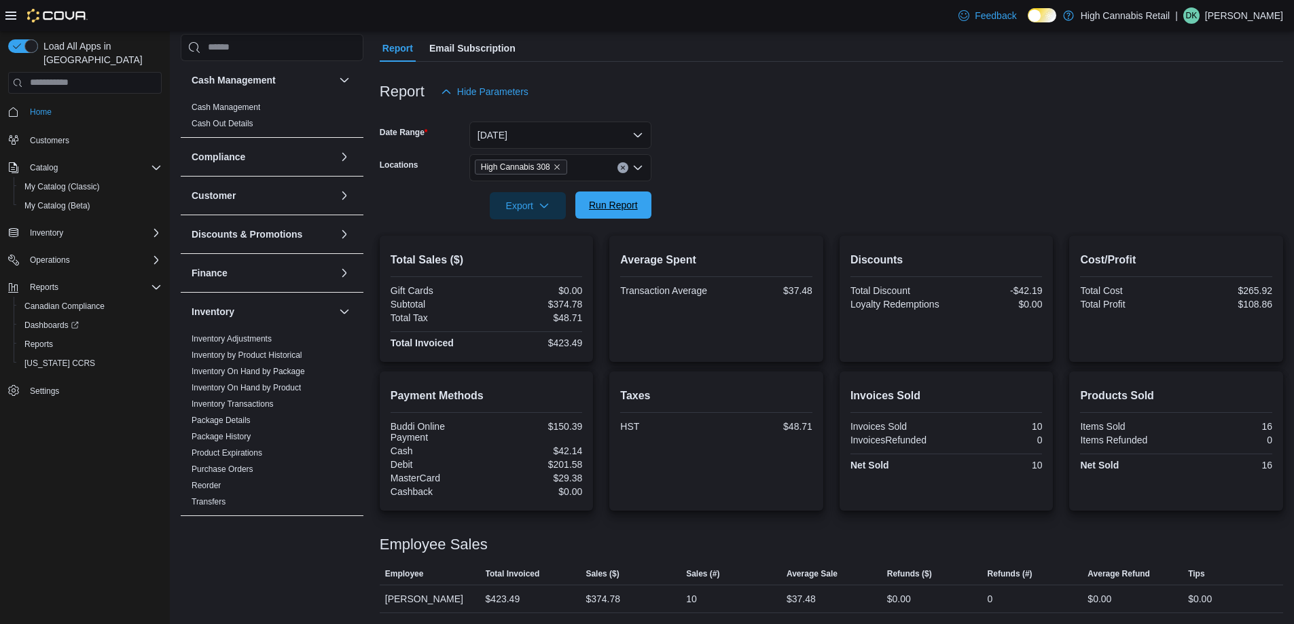
click at [612, 216] on span "Run Report" at bounding box center [613, 205] width 60 height 27
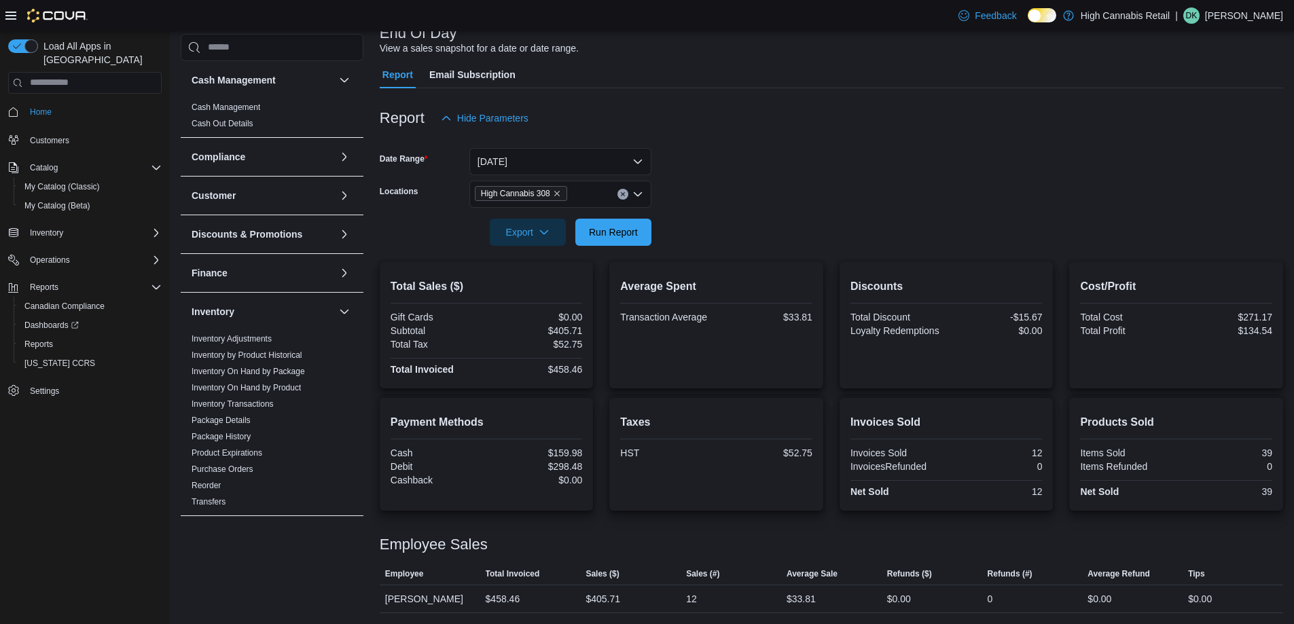
scroll to position [94, 0]
click at [623, 194] on icon "Clear input" at bounding box center [622, 193] width 3 height 3
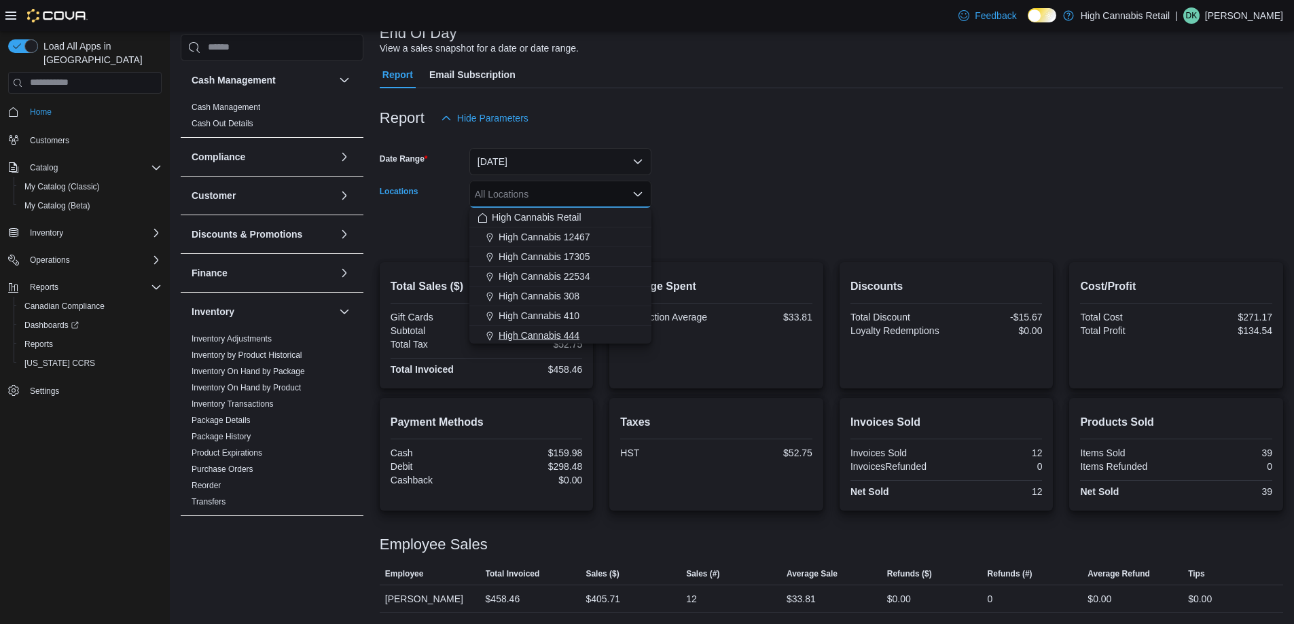
click at [591, 327] on button "High Cannabis 444" at bounding box center [560, 336] width 182 height 20
click at [676, 260] on div at bounding box center [831, 254] width 903 height 16
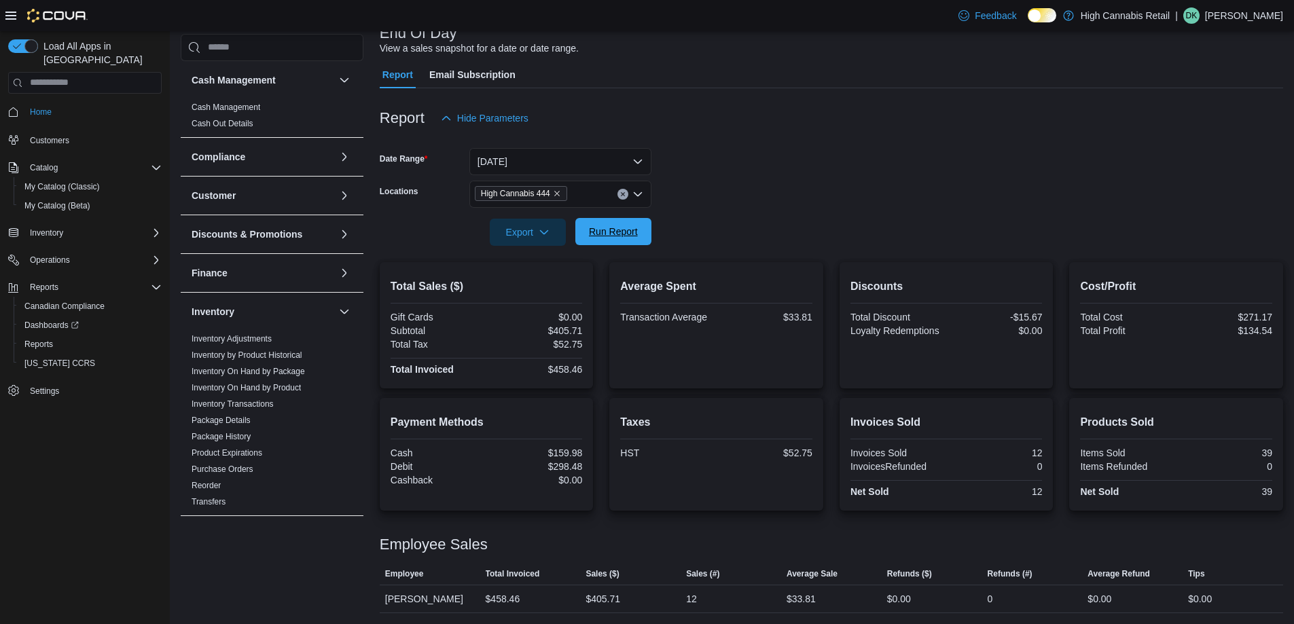
click at [629, 241] on span "Run Report" at bounding box center [613, 231] width 60 height 27
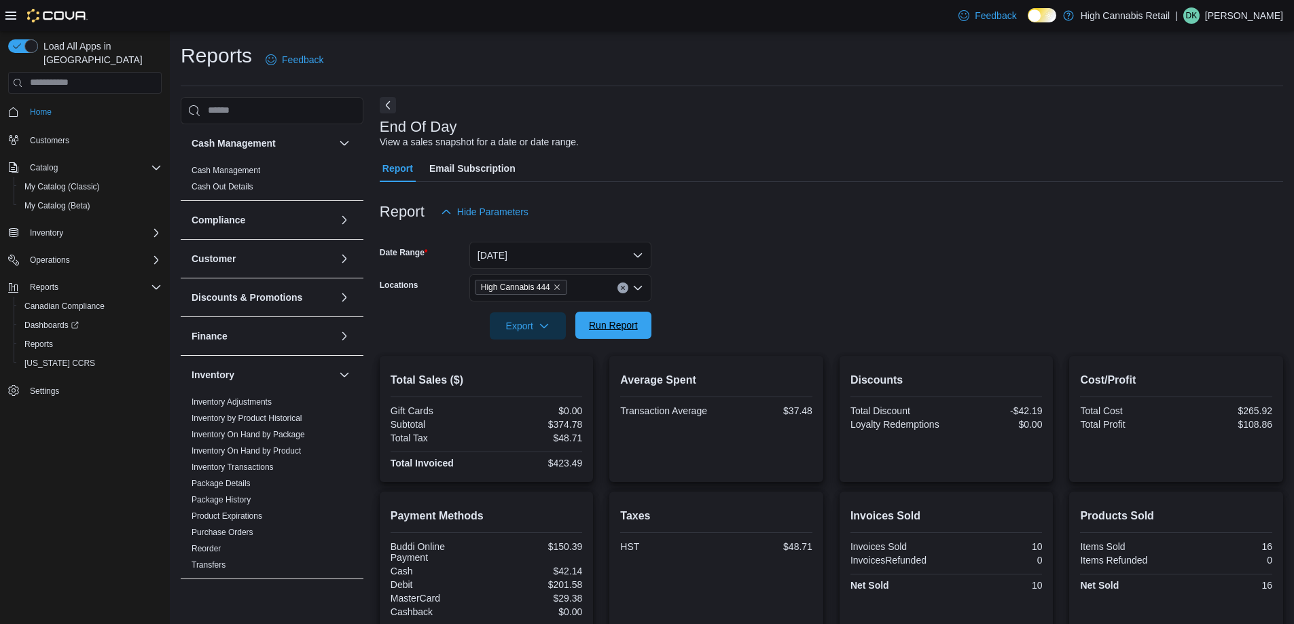
click at [616, 324] on span "Run Report" at bounding box center [613, 326] width 49 height 14
click at [634, 335] on span "Run Report" at bounding box center [613, 325] width 60 height 27
click at [604, 323] on span "Run Report" at bounding box center [613, 326] width 49 height 14
click at [608, 323] on span "Run Report" at bounding box center [613, 326] width 49 height 14
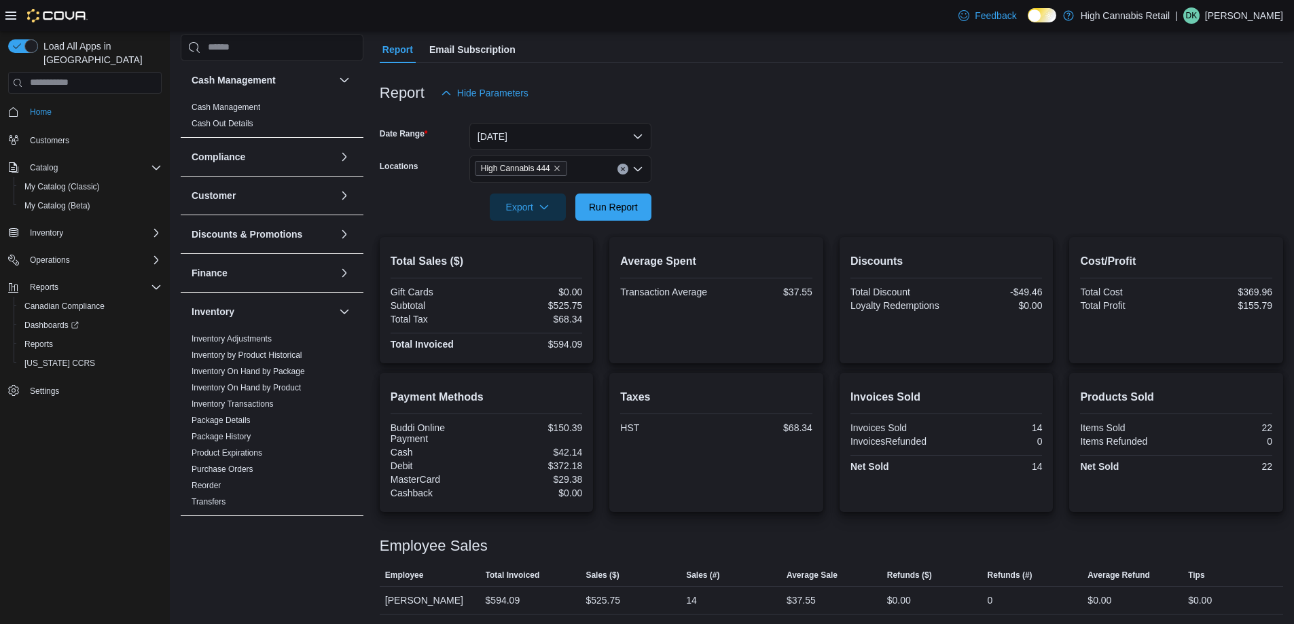
scroll to position [120, 0]
click at [276, 386] on link "Inventory On Hand by Product" at bounding box center [246, 388] width 109 height 10
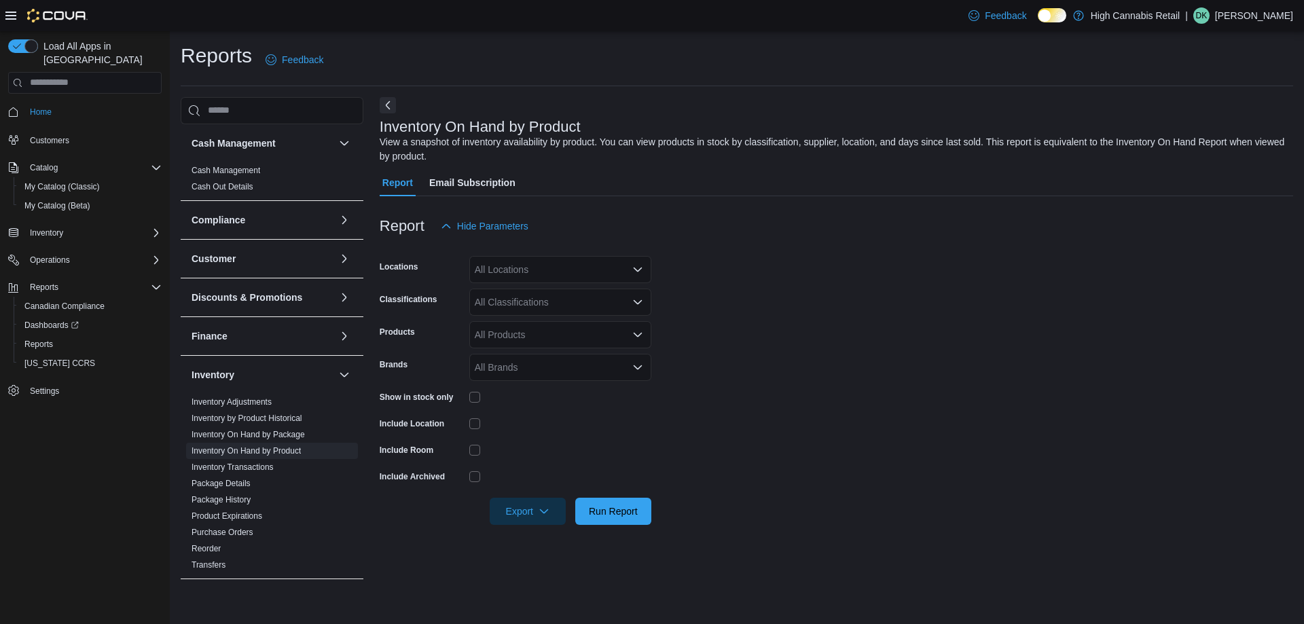
click at [506, 266] on div "All Locations" at bounding box center [560, 269] width 182 height 27
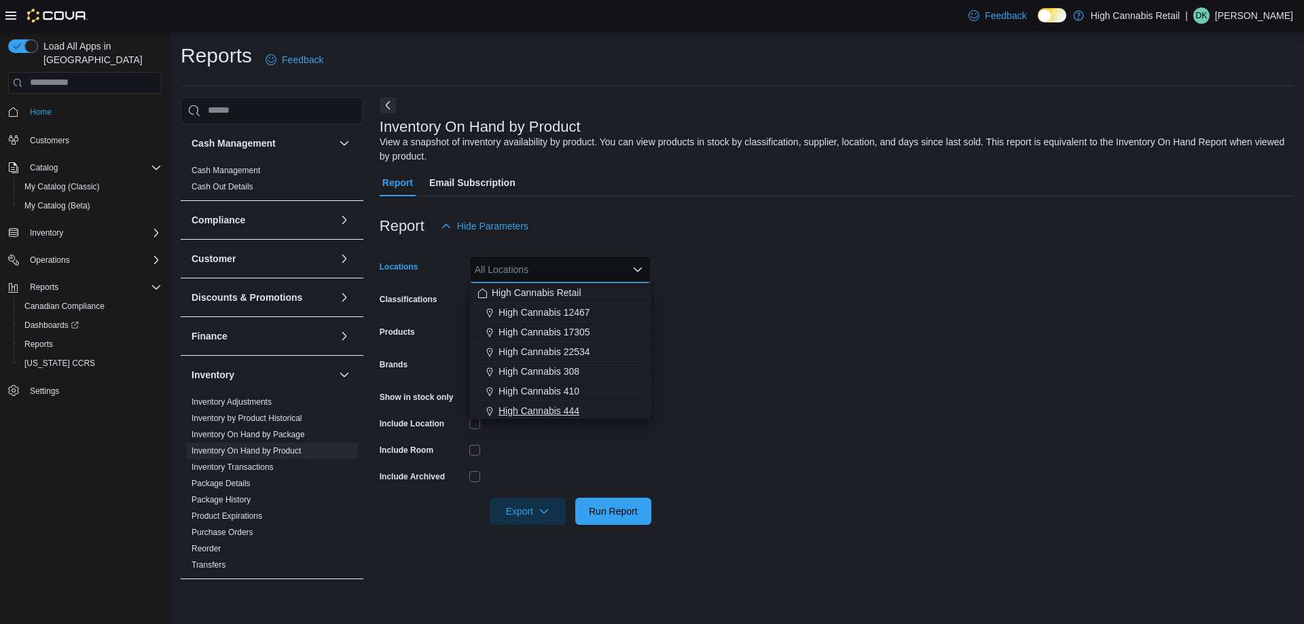
click at [597, 413] on div "High Cannabis 444" at bounding box center [560, 411] width 166 height 14
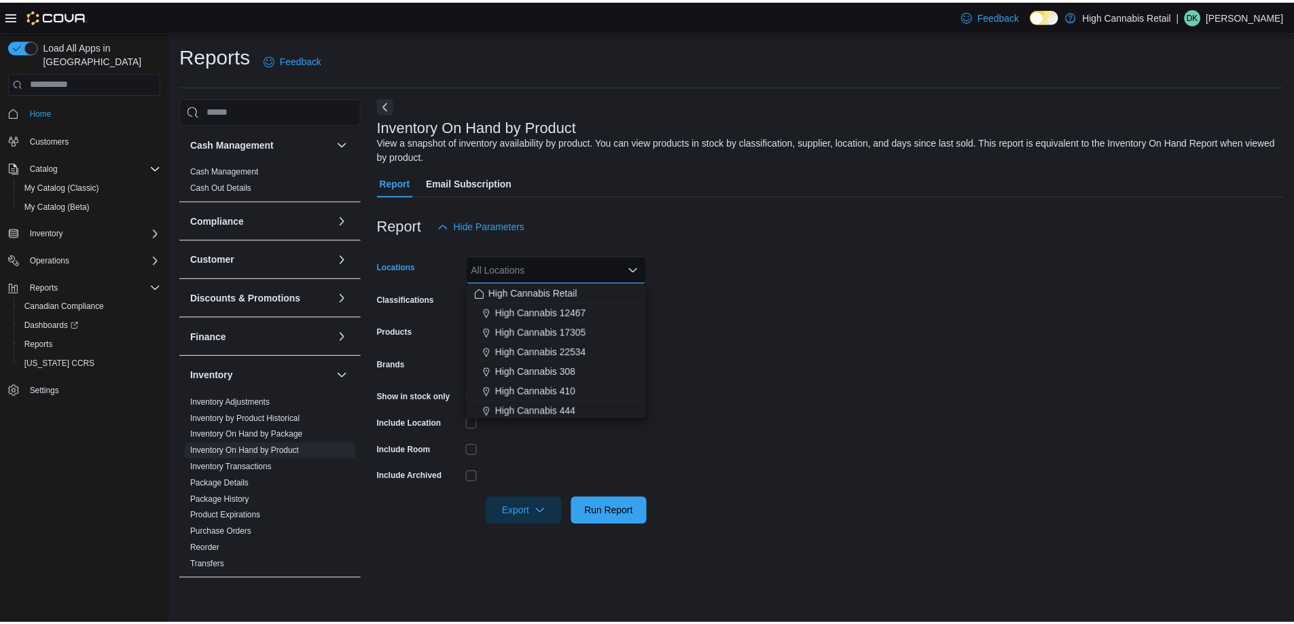
scroll to position [2, 0]
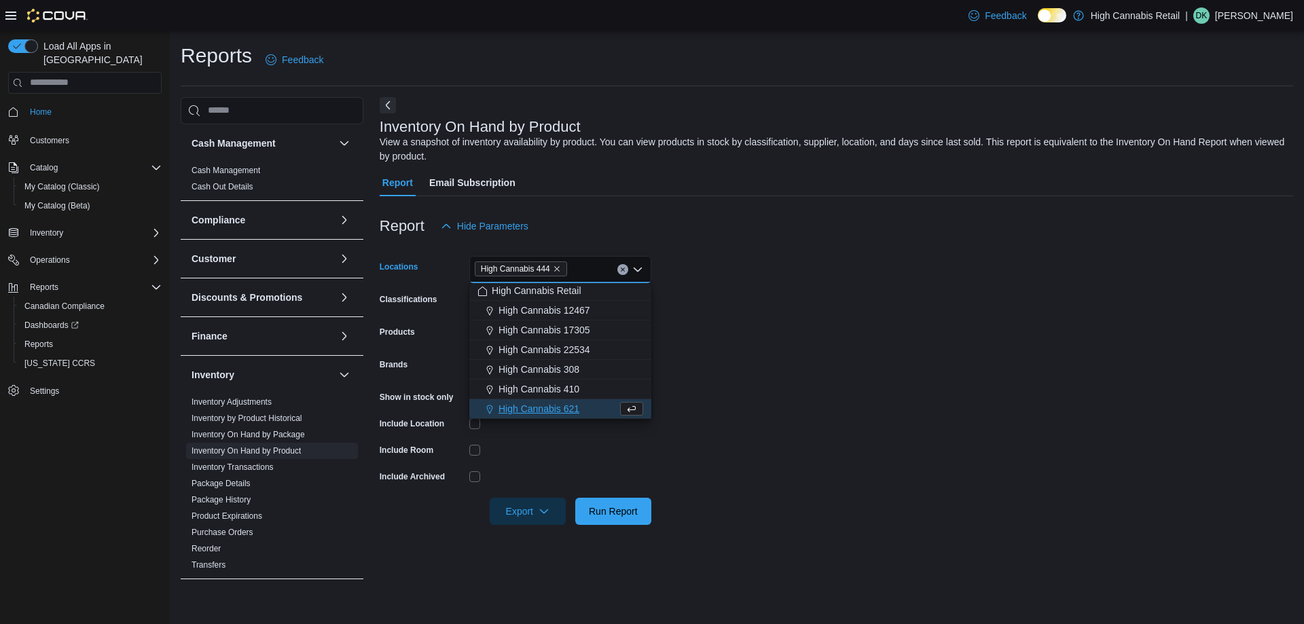
click at [748, 331] on form "Locations High Cannabis 444 Combo box. Selected. High Cannabis 444. Press Backs…" at bounding box center [836, 382] width 913 height 285
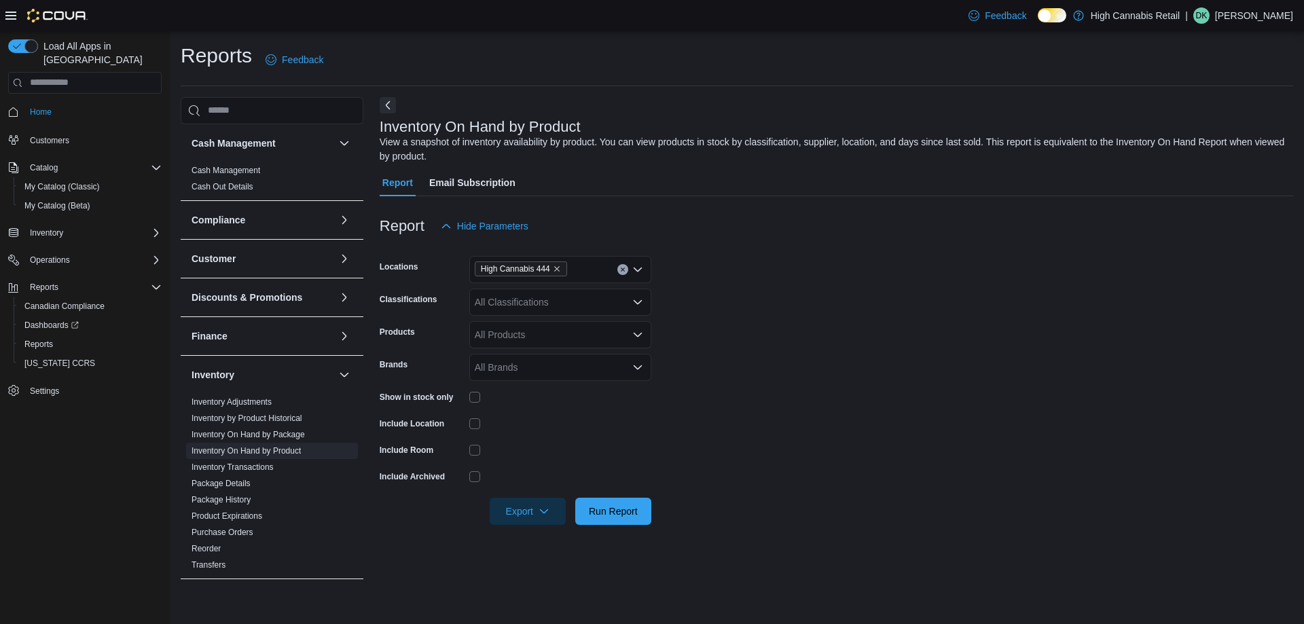
click at [523, 303] on div "All Classifications" at bounding box center [560, 302] width 182 height 27
type input "***"
type input "****"
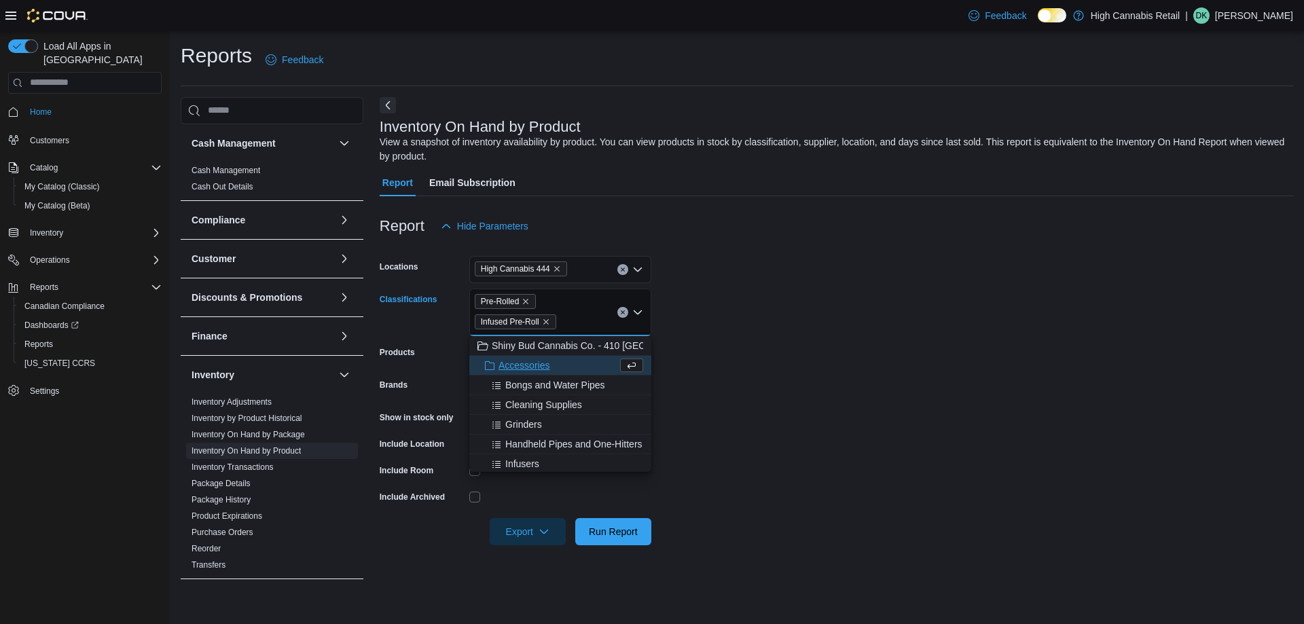
click at [873, 296] on form "Locations High Cannabis 444 Classifications Pre-Rolled Infused Pre-Roll Combo b…" at bounding box center [836, 393] width 913 height 306
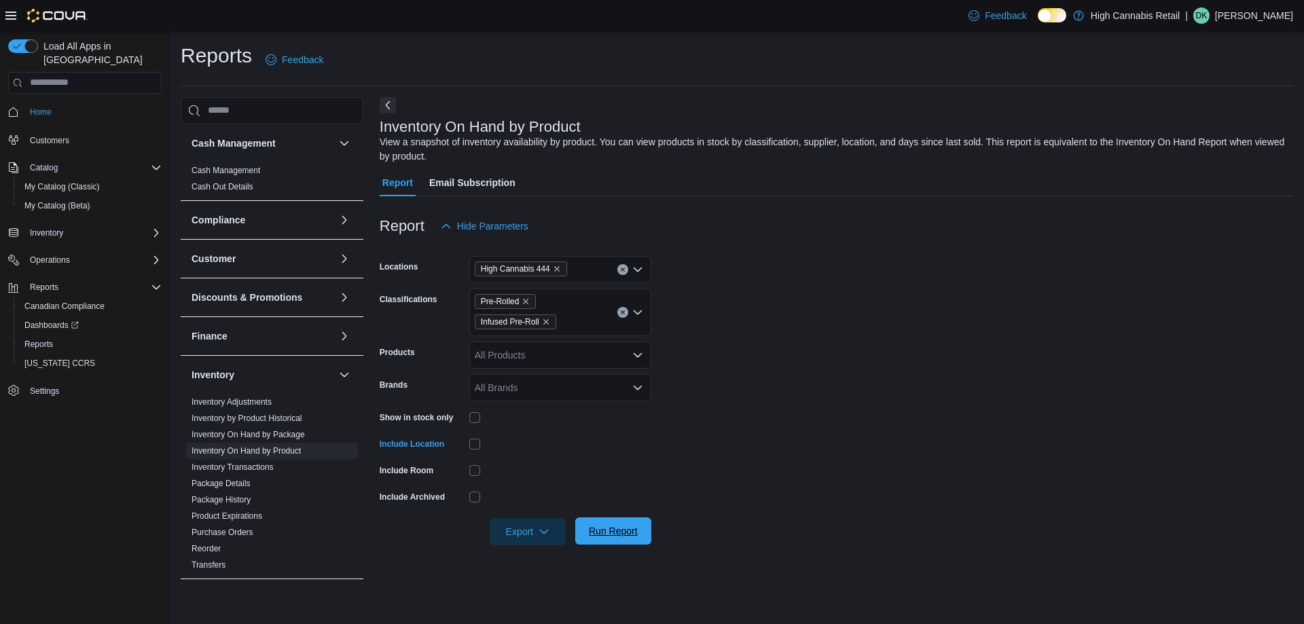
click at [618, 522] on span "Run Report" at bounding box center [613, 531] width 60 height 27
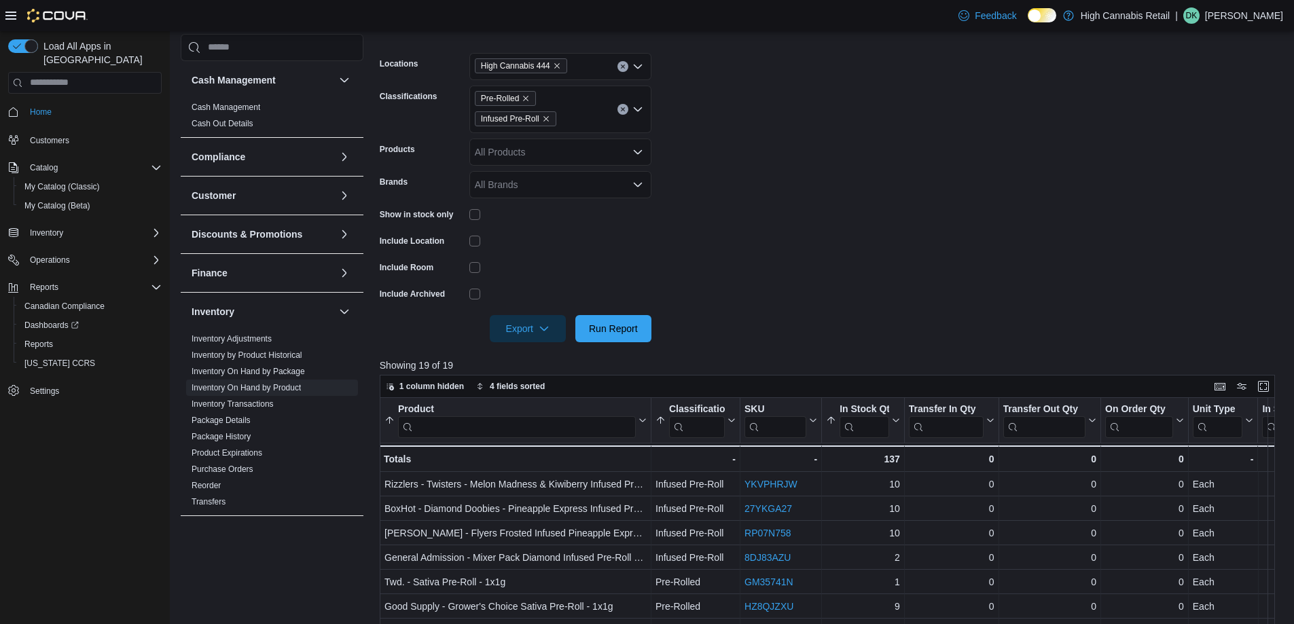
scroll to position [204, 0]
click at [541, 327] on icon "button" at bounding box center [544, 327] width 11 height 11
click at [541, 358] on span "Export to Excel" at bounding box center [529, 355] width 61 height 11
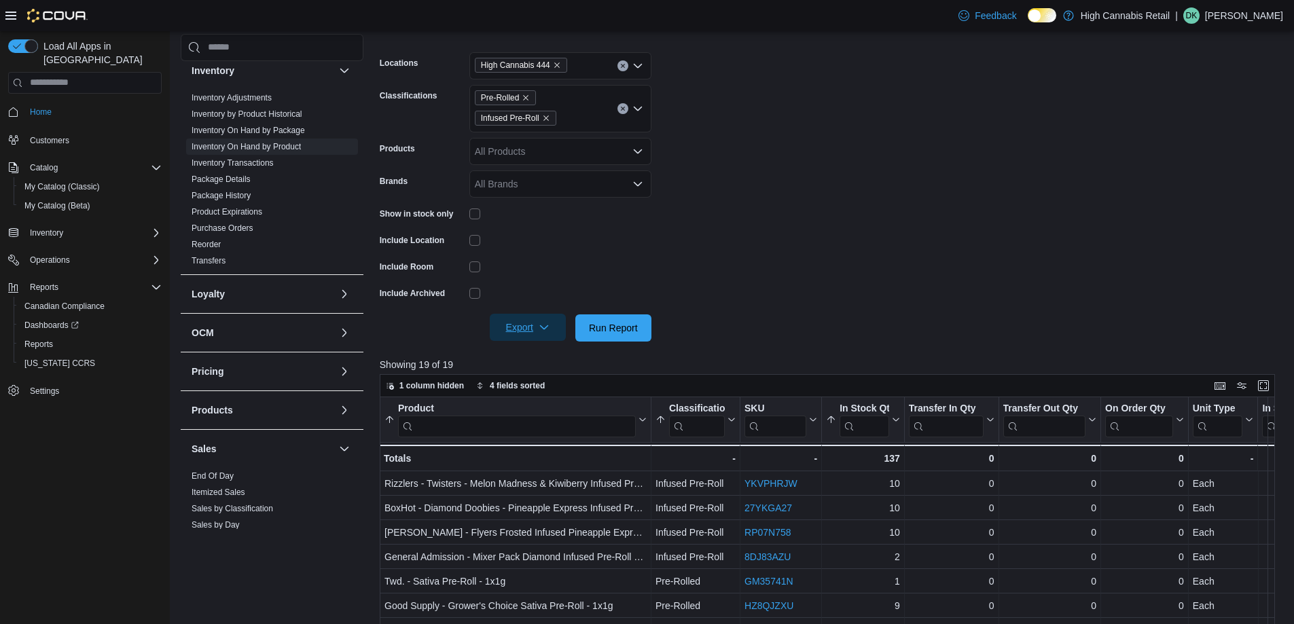
scroll to position [272, 0]
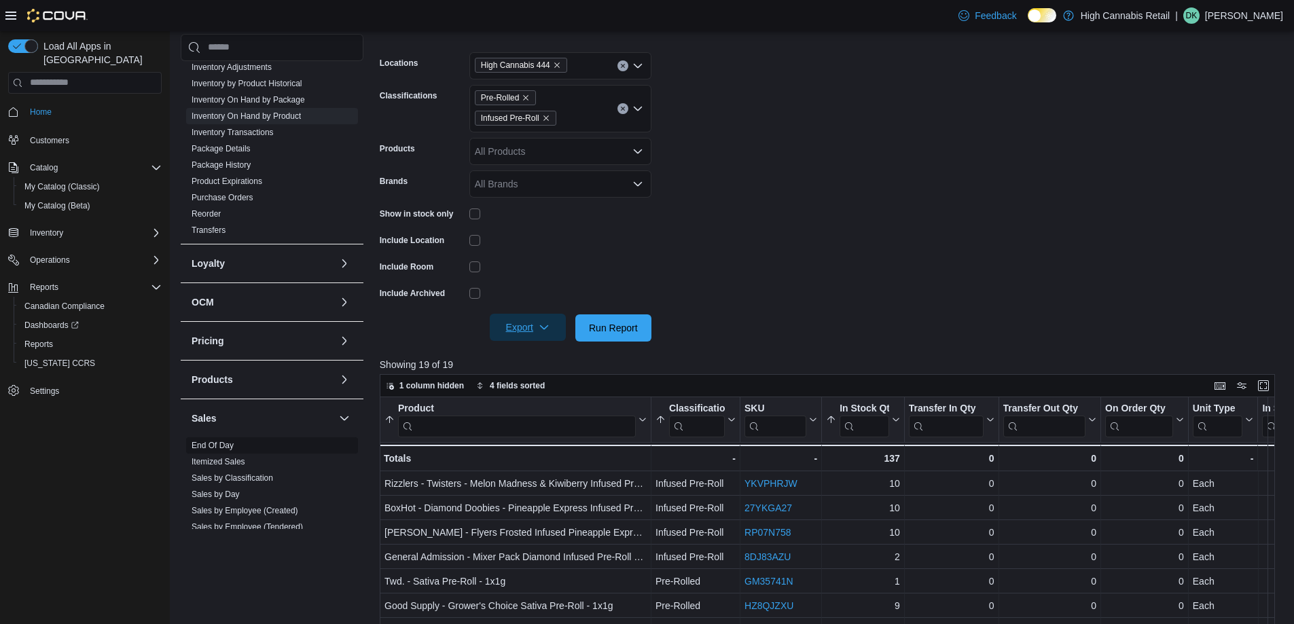
click at [219, 441] on link "End Of Day" at bounding box center [213, 446] width 42 height 10
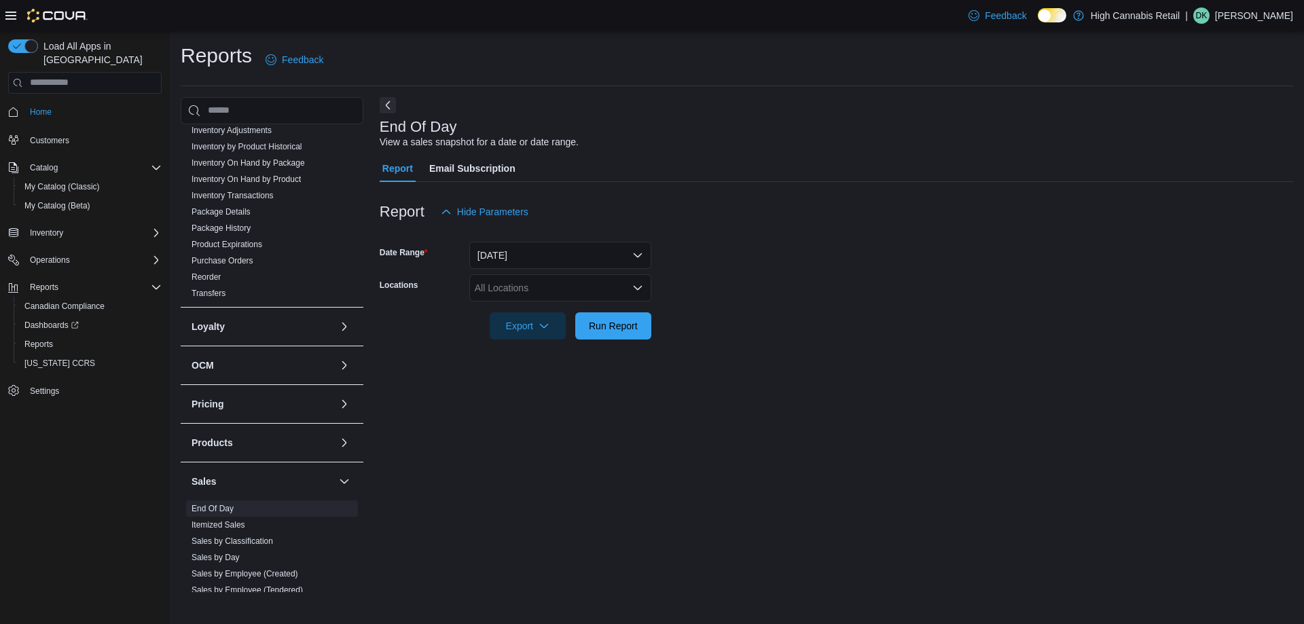
click at [583, 295] on div "All Locations" at bounding box center [560, 287] width 182 height 27
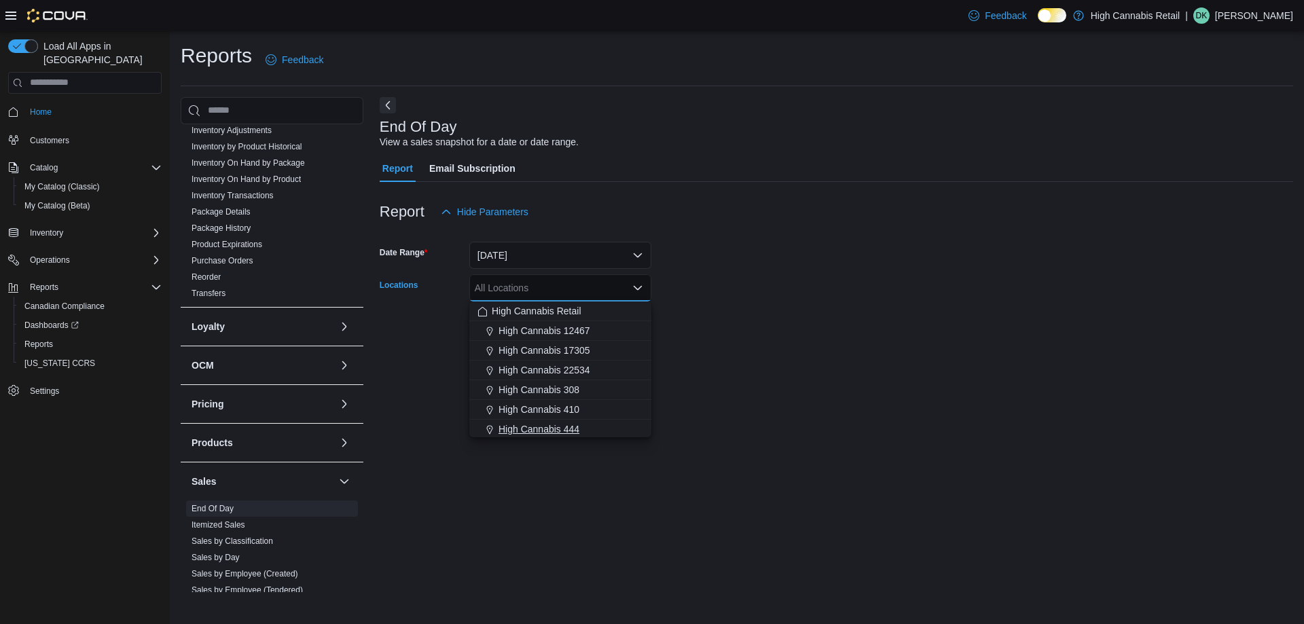
click at [590, 424] on div "High Cannabis 444" at bounding box center [560, 429] width 166 height 14
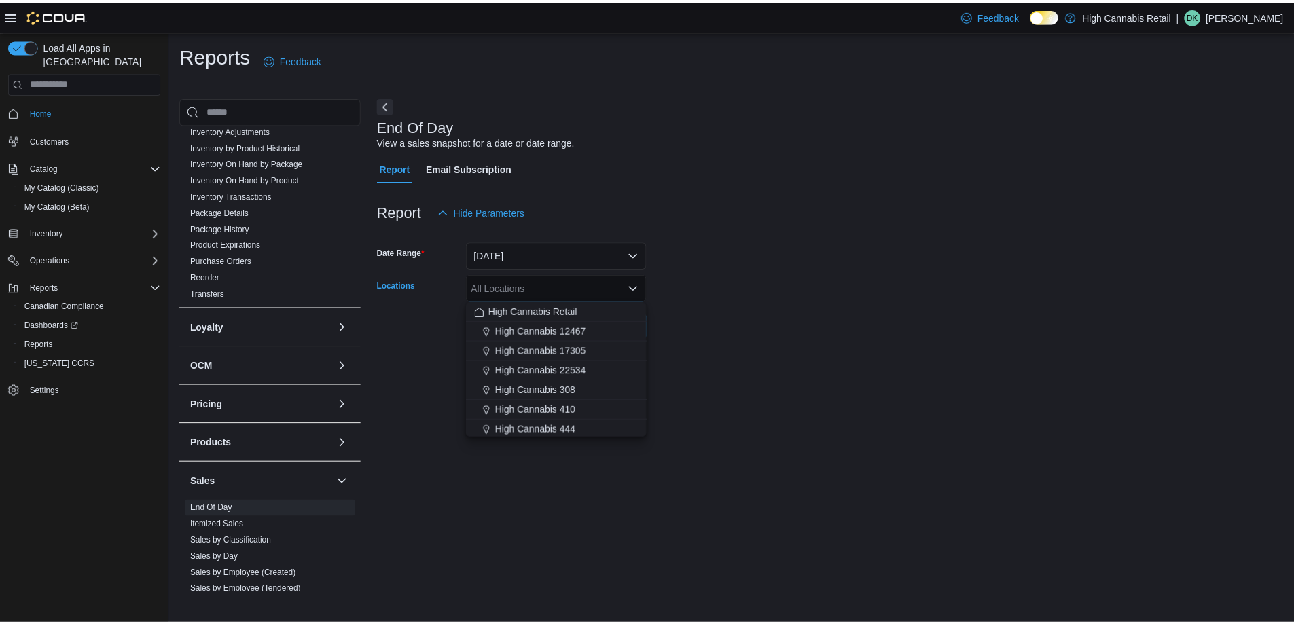
scroll to position [2, 0]
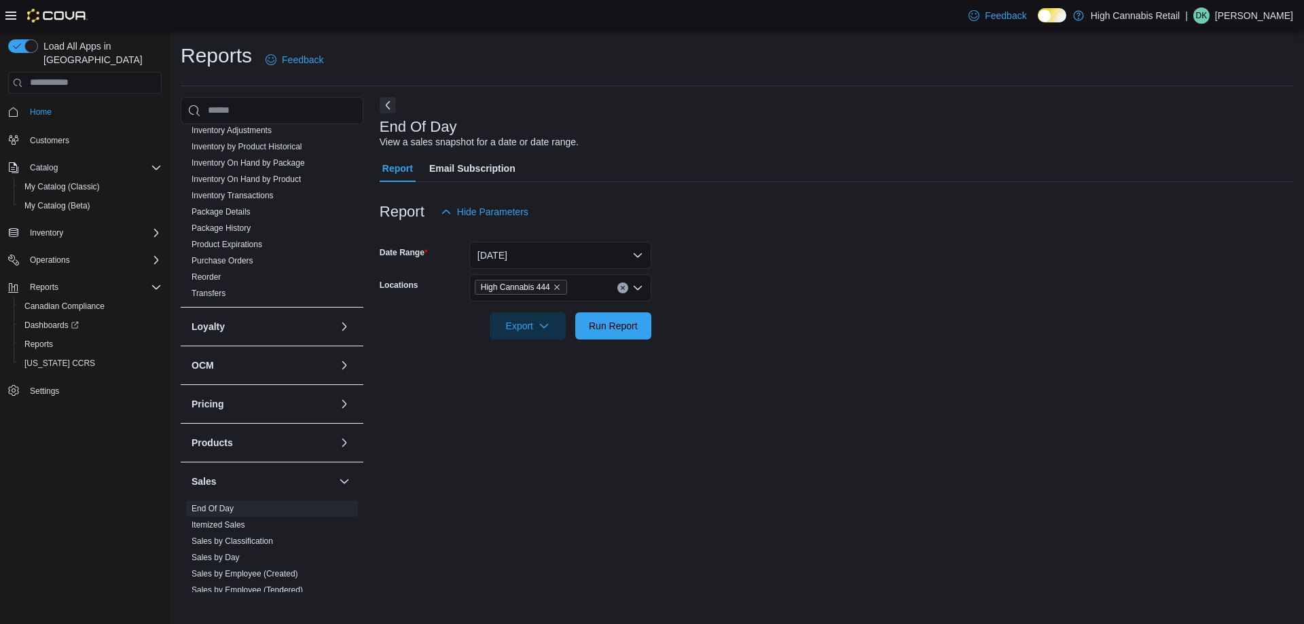
click at [740, 350] on div at bounding box center [836, 348] width 913 height 16
click at [641, 331] on span "Run Report" at bounding box center [613, 325] width 60 height 27
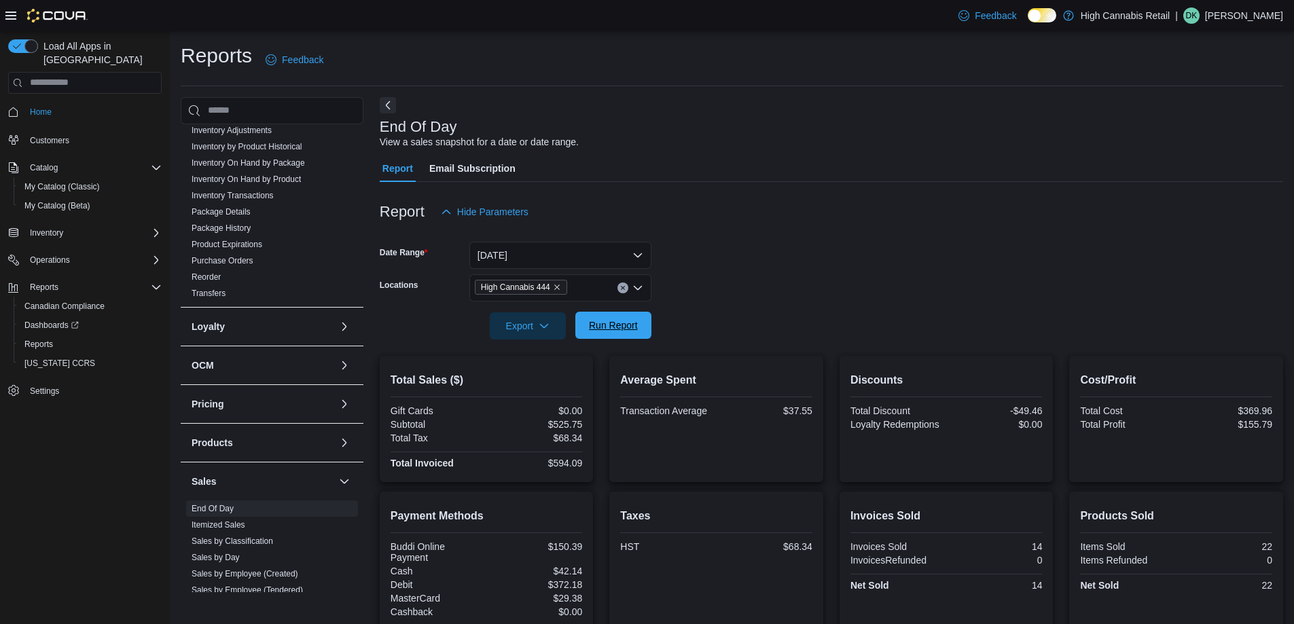
click at [616, 339] on span "Run Report" at bounding box center [613, 325] width 60 height 27
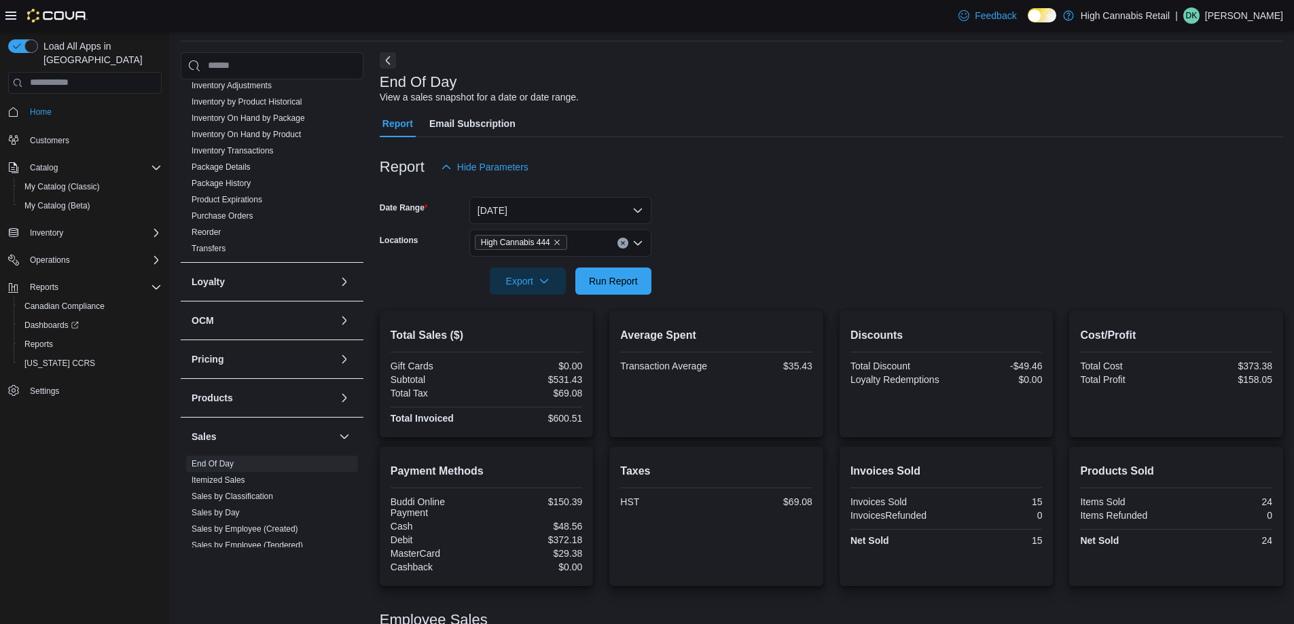
scroll to position [120, 0]
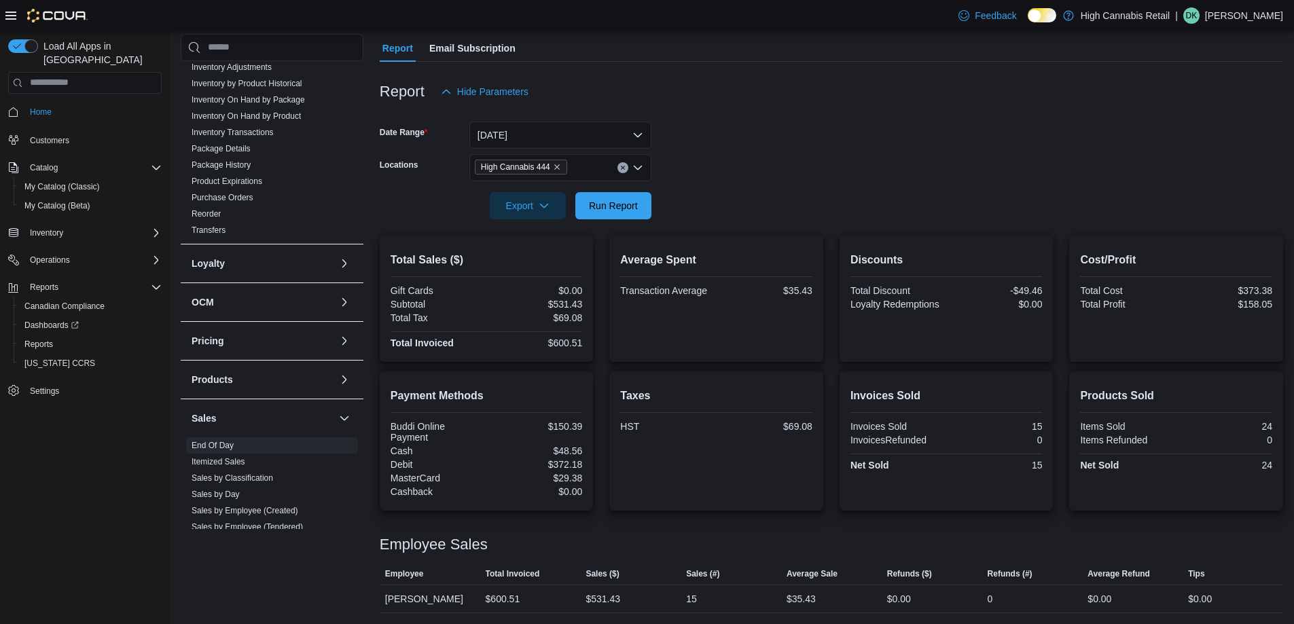
click at [622, 250] on div "Average Spent Transaction Average $35.43" at bounding box center [716, 299] width 214 height 126
click at [630, 210] on span "Run Report" at bounding box center [613, 205] width 49 height 14
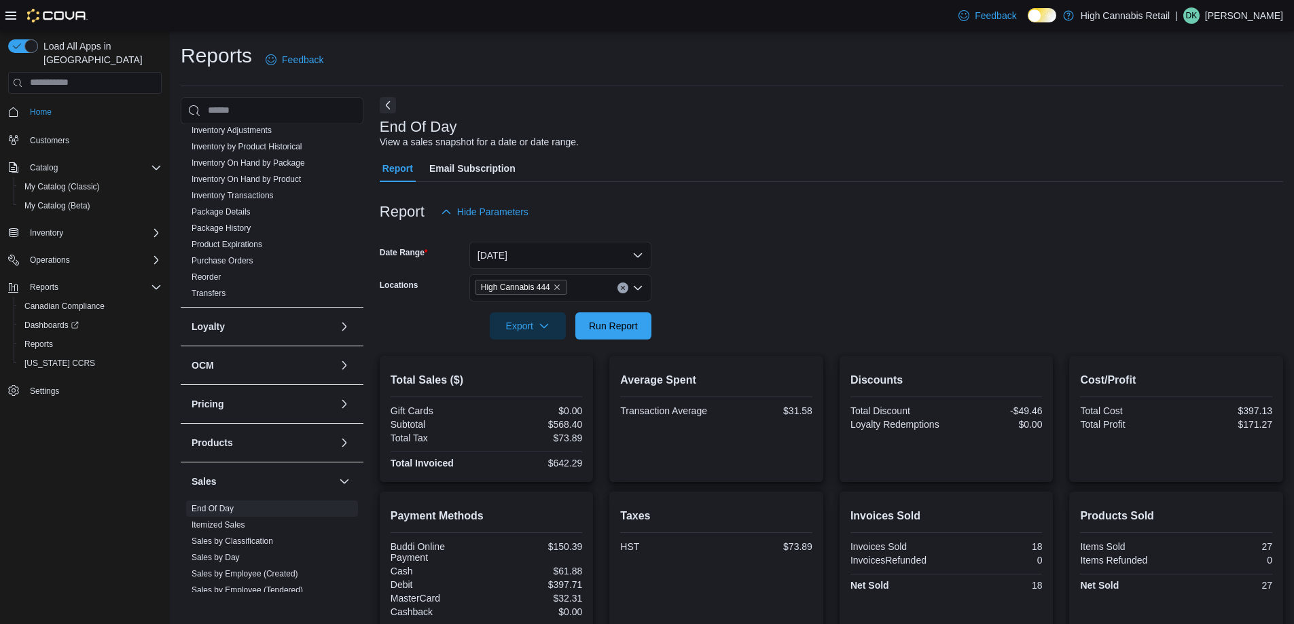
scroll to position [68, 0]
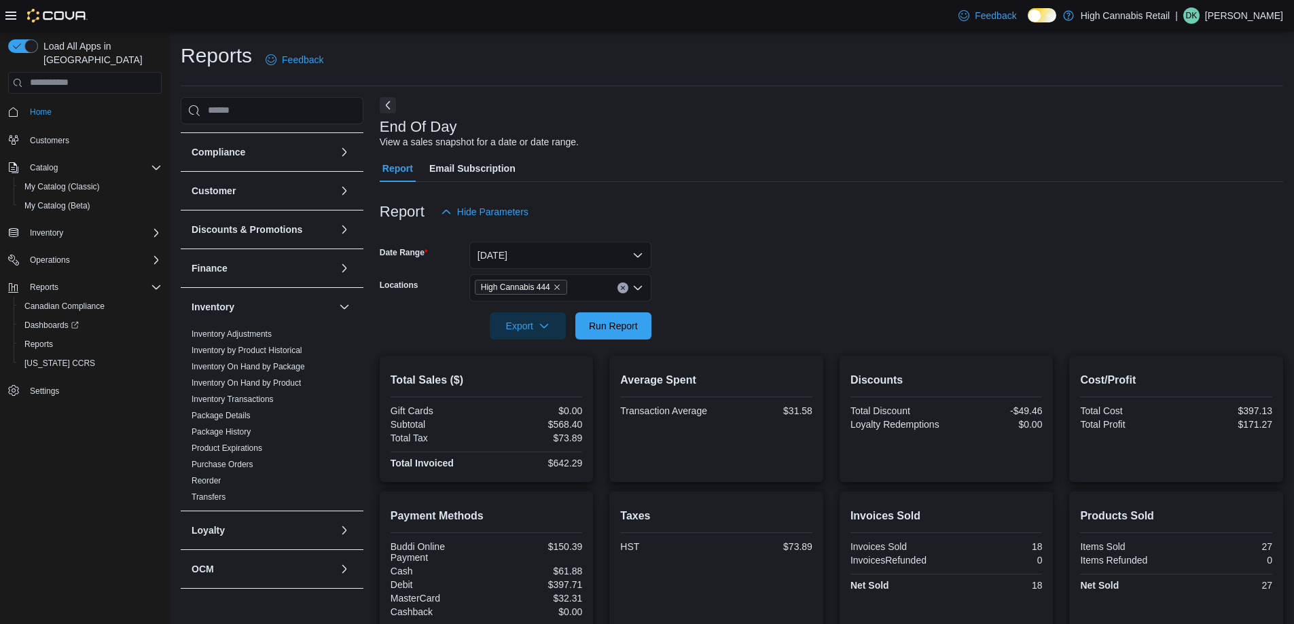
click at [1197, 8] on span "DK" at bounding box center [1192, 15] width 12 height 16
click at [1184, 132] on span "Sign Out" at bounding box center [1195, 133] width 37 height 14
